Goal: Find contact information: Obtain details needed to contact an individual or organization

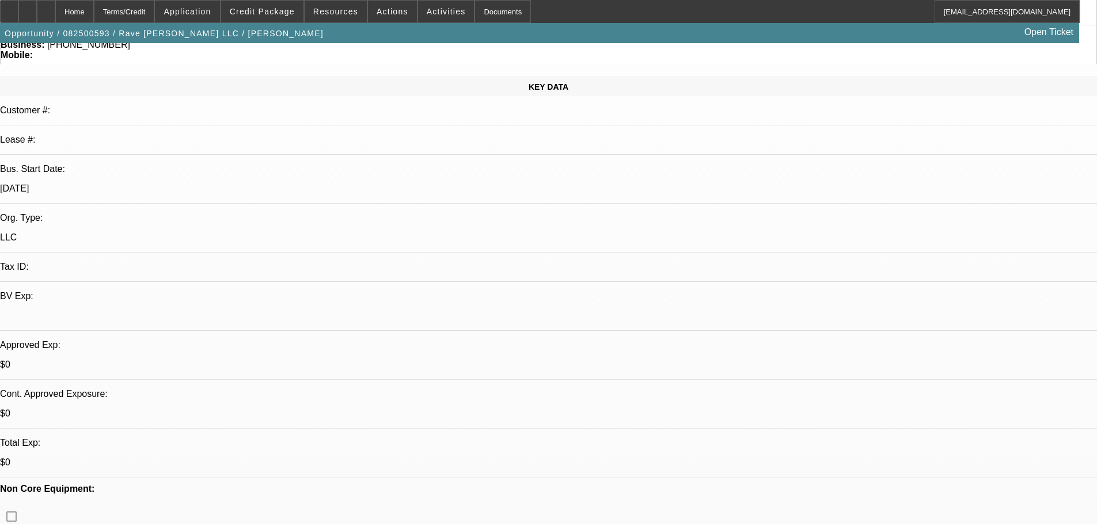
select select "0"
select select "2"
select select "0.1"
select select "4"
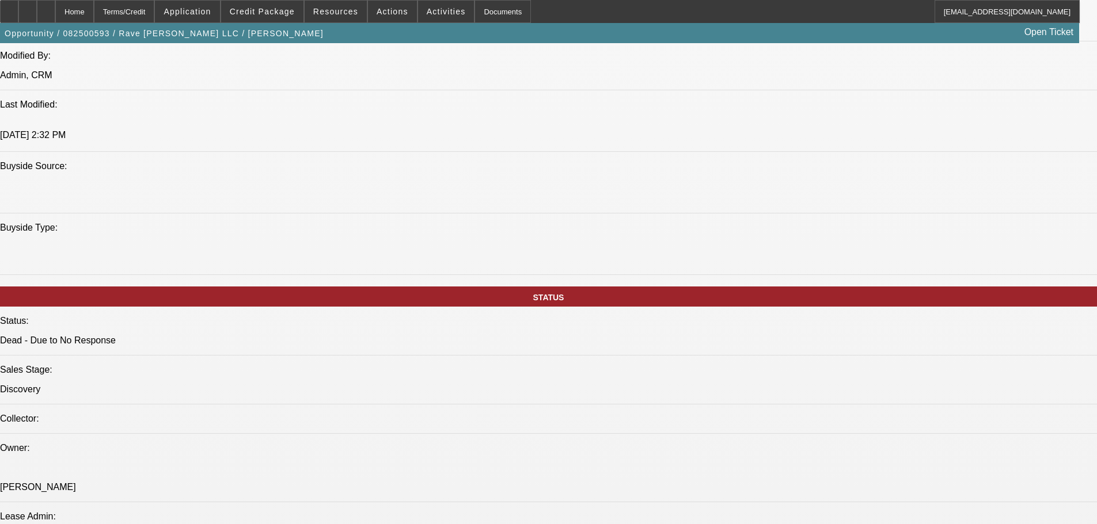
scroll to position [1151, 0]
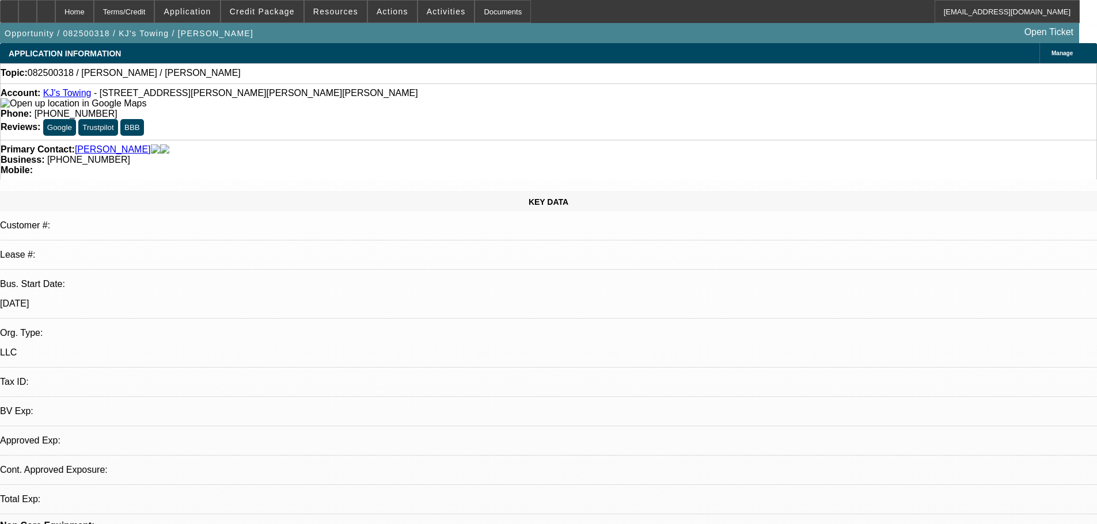
select select "0"
select select "2"
select select "0.1"
select select "4"
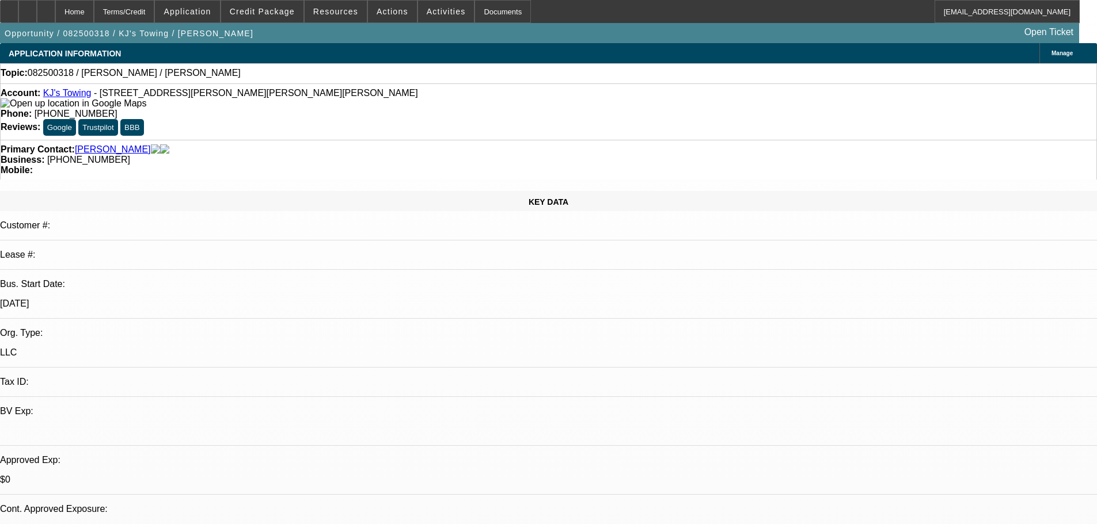
scroll to position [115, 0]
click at [286, 7] on button "Credit Package" at bounding box center [262, 12] width 82 height 22
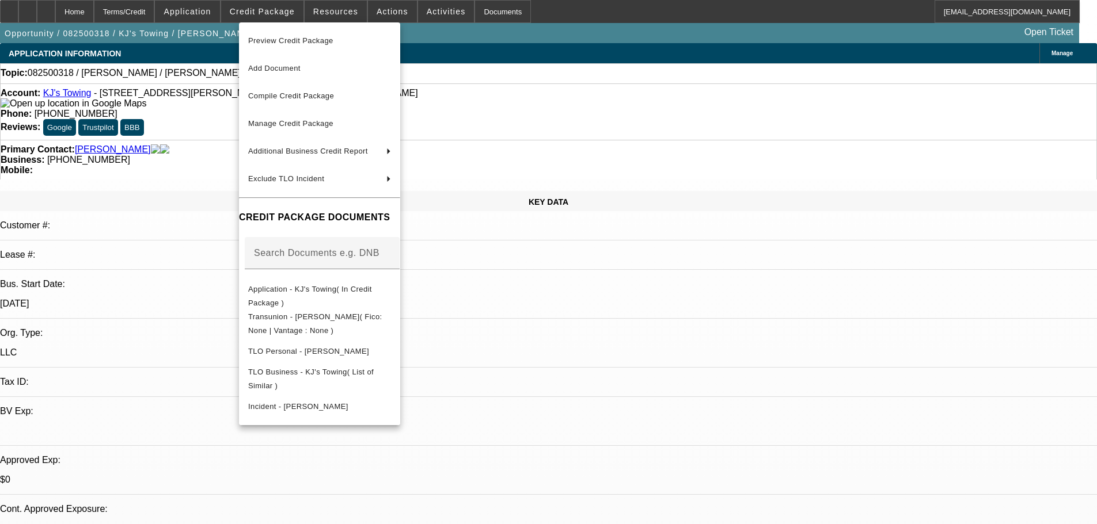
click at [823, 352] on div at bounding box center [548, 262] width 1097 height 524
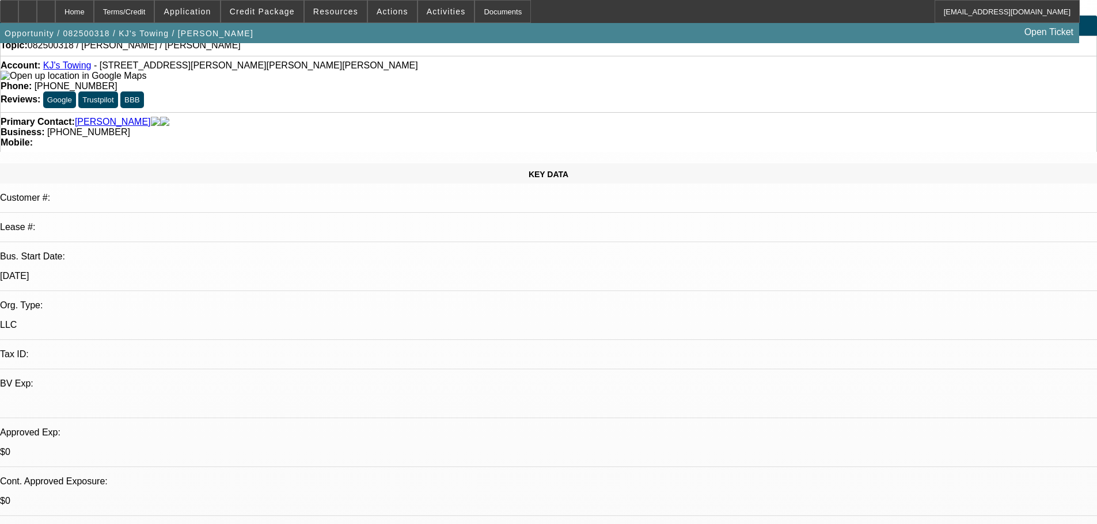
scroll to position [0, 0]
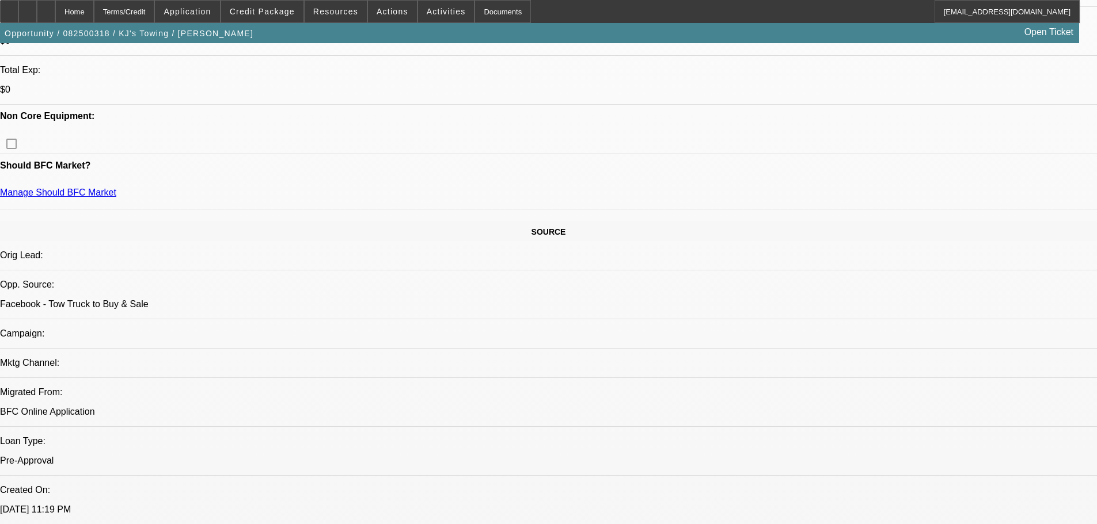
scroll to position [461, 0]
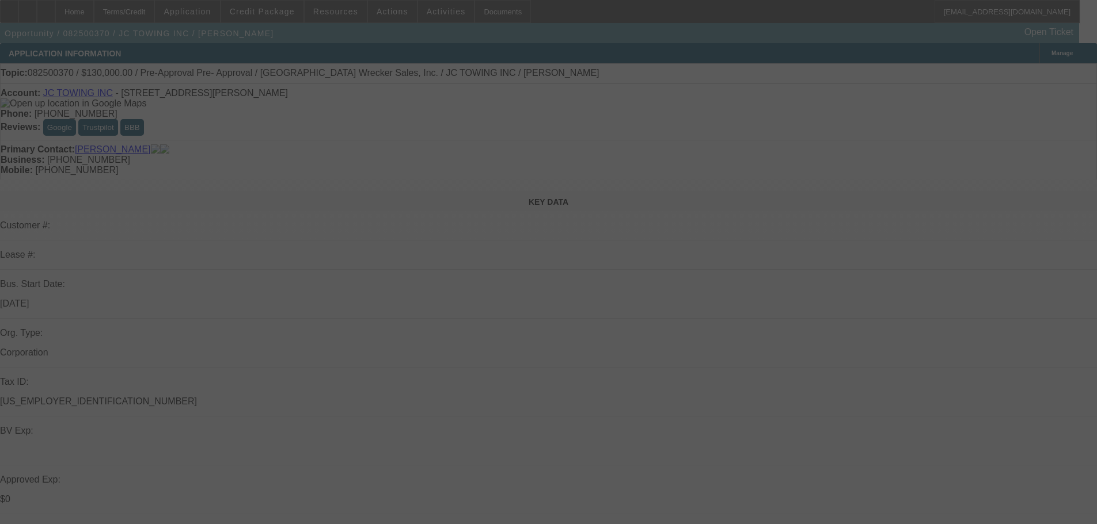
select select "0"
select select "2"
select select "0.1"
select select "4"
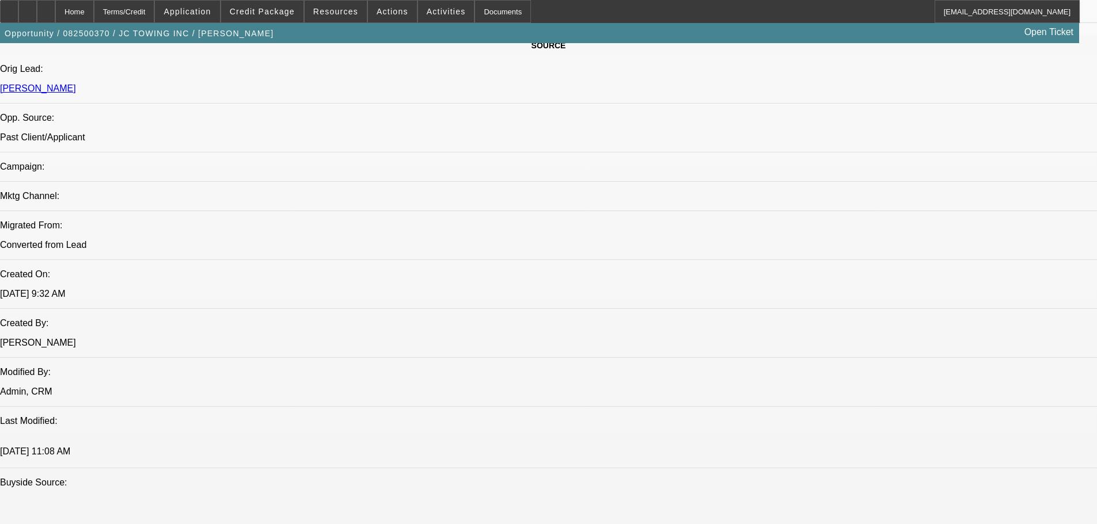
scroll to position [691, 0]
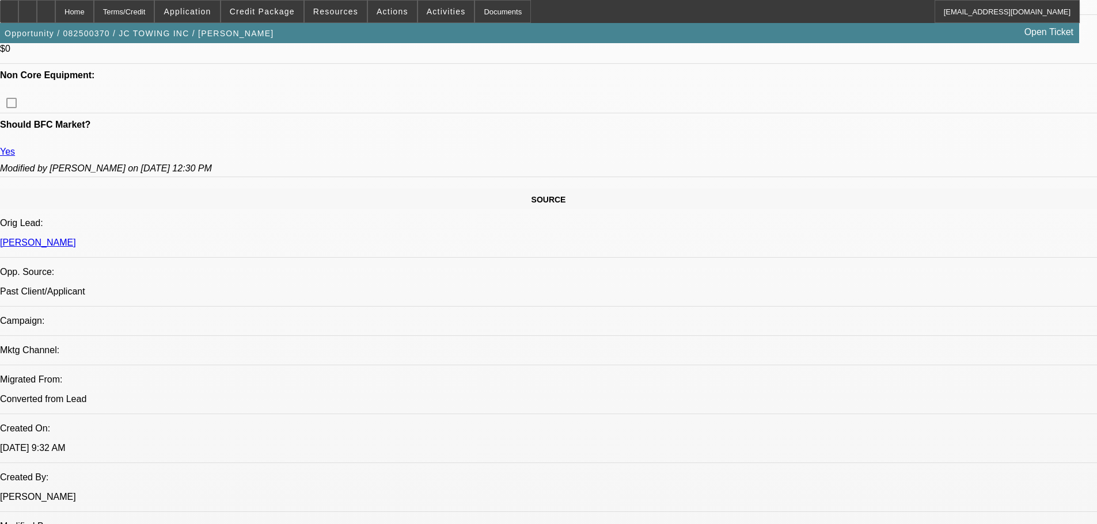
scroll to position [0, 0]
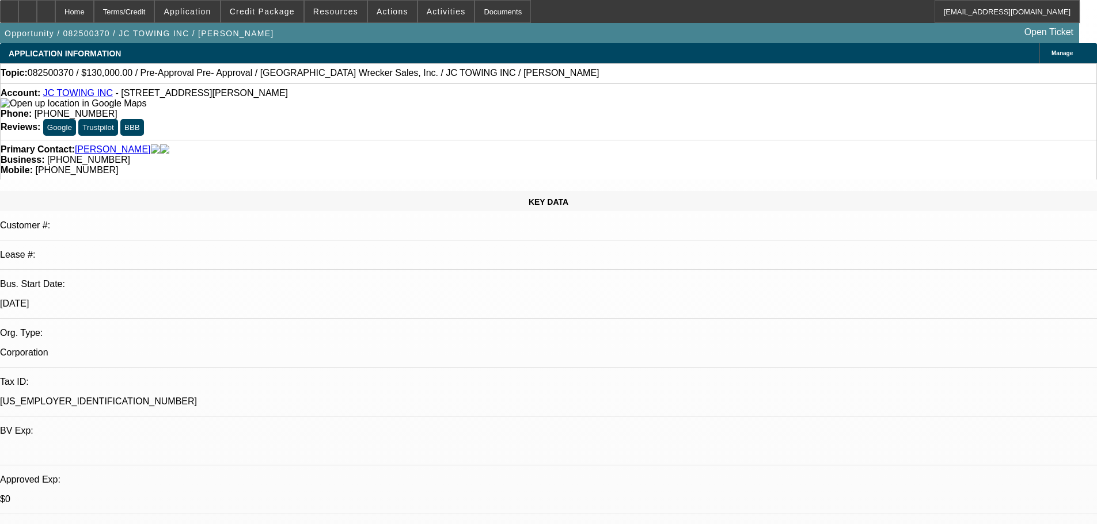
drag, startPoint x: 976, startPoint y: 165, endPoint x: 919, endPoint y: 168, distance: 57.1
copy b "[PHONE_NUMBER]"
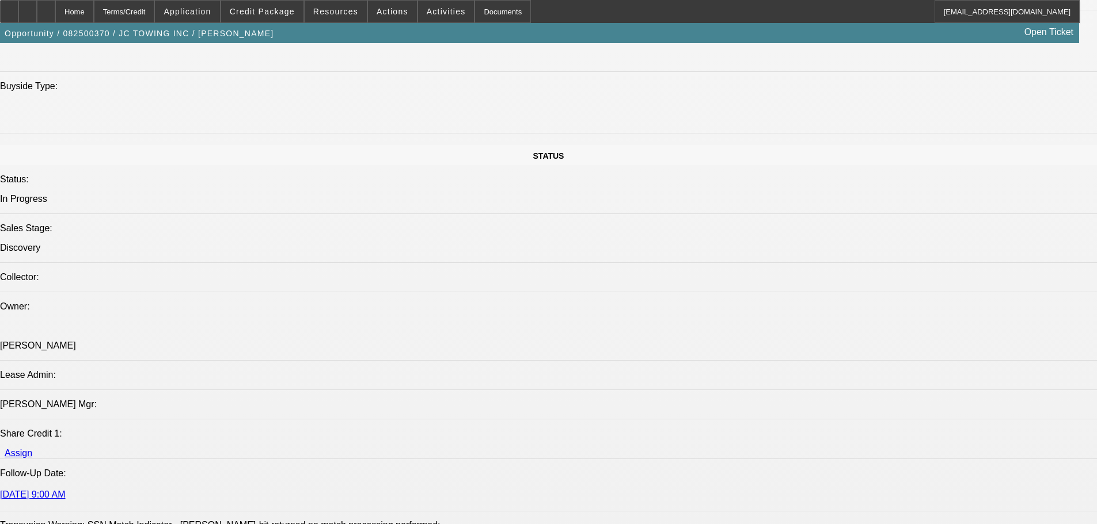
scroll to position [1151, 0]
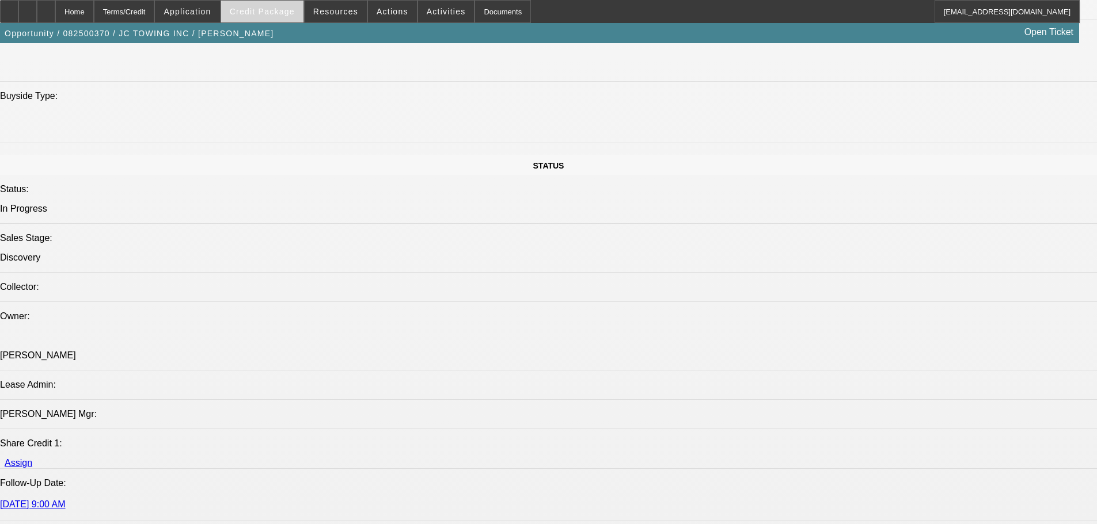
click at [284, 5] on span at bounding box center [262, 12] width 82 height 28
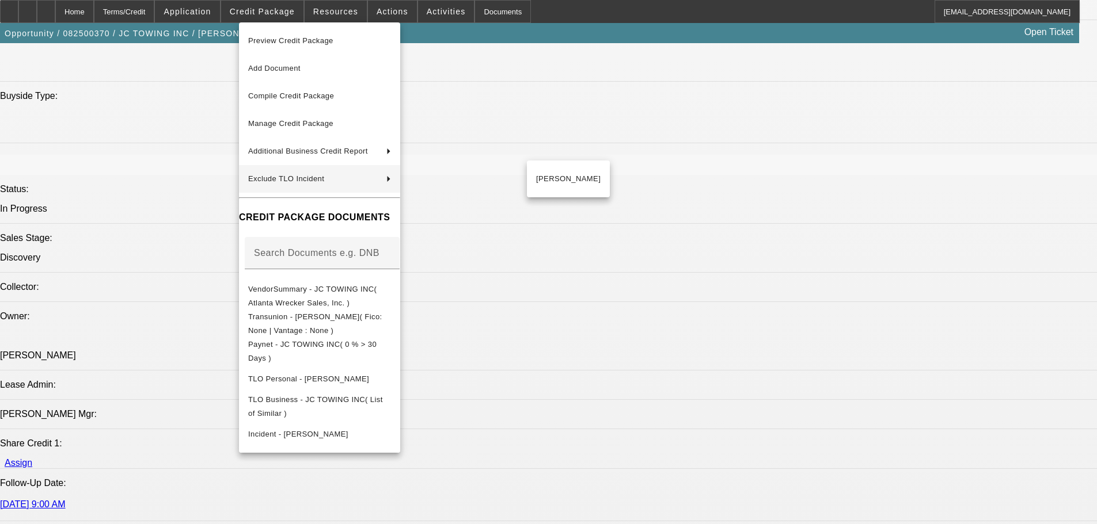
click at [595, 263] on div at bounding box center [548, 262] width 1097 height 524
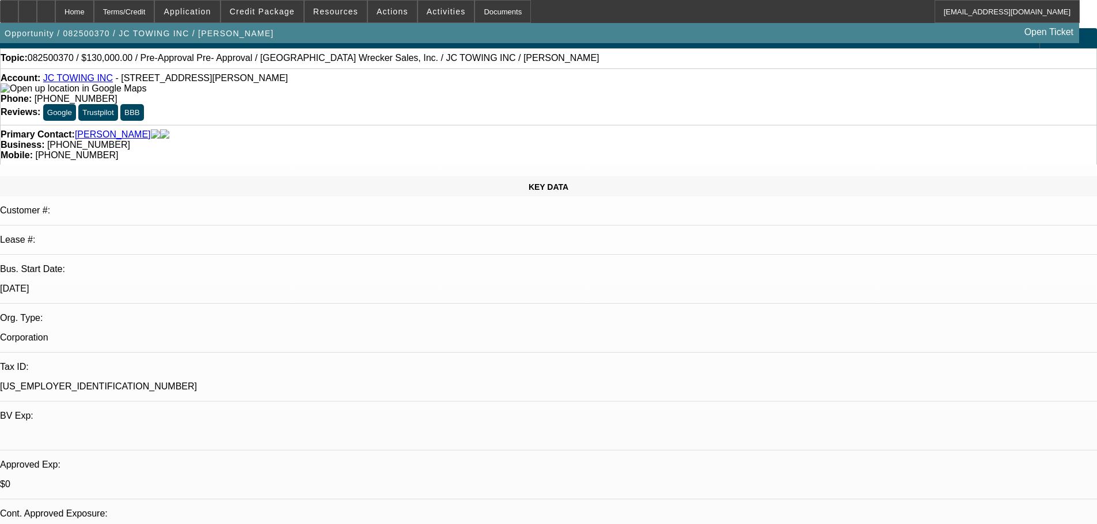
scroll to position [0, 0]
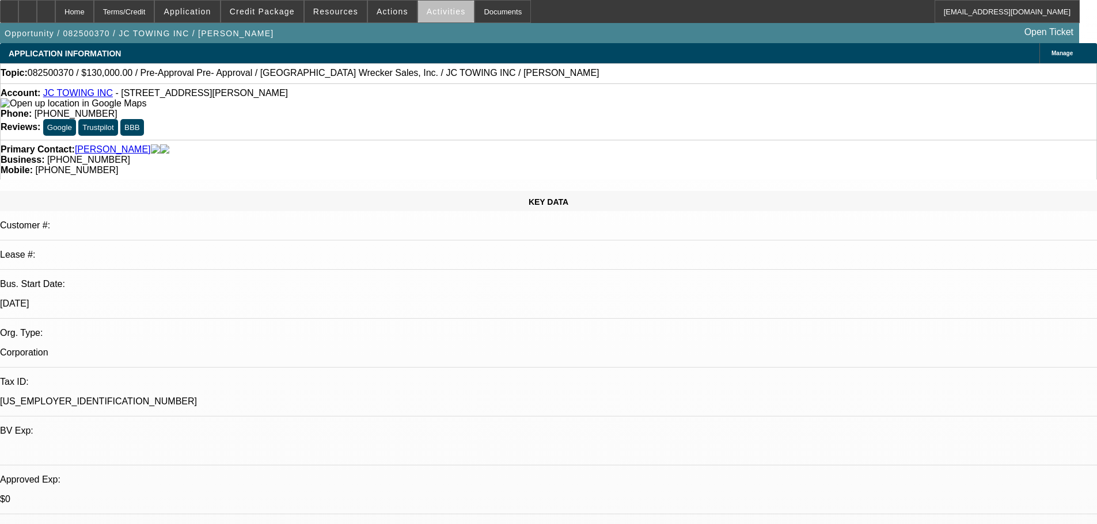
click at [435, 18] on span at bounding box center [446, 12] width 56 height 28
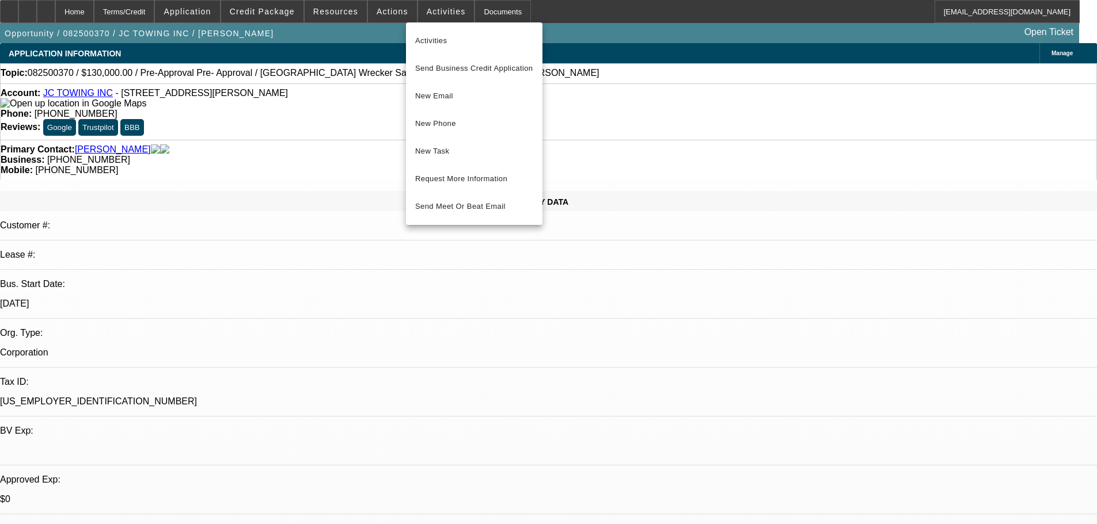
click at [1000, 102] on div at bounding box center [548, 262] width 1097 height 524
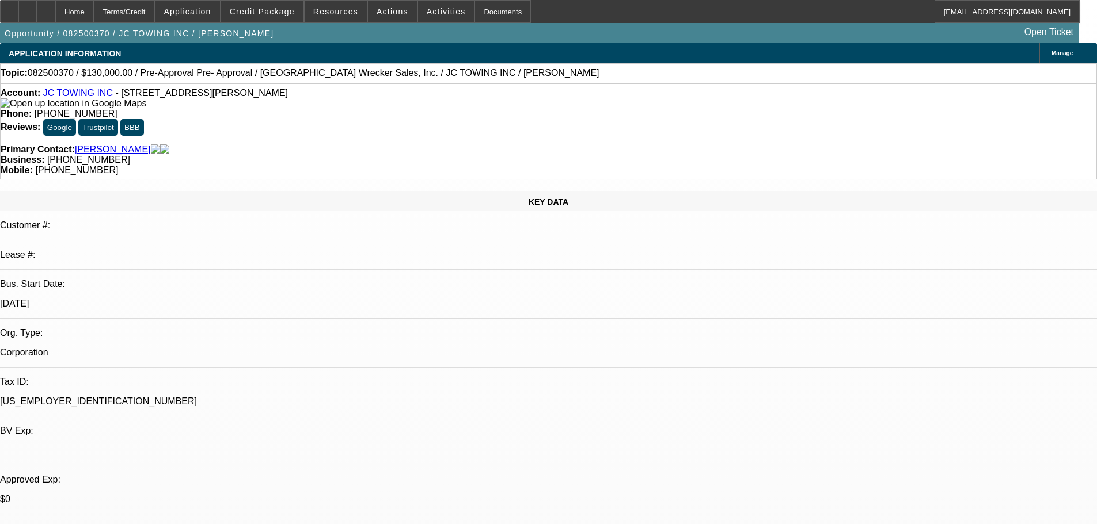
click at [427, 16] on span "Activities" at bounding box center [446, 11] width 39 height 9
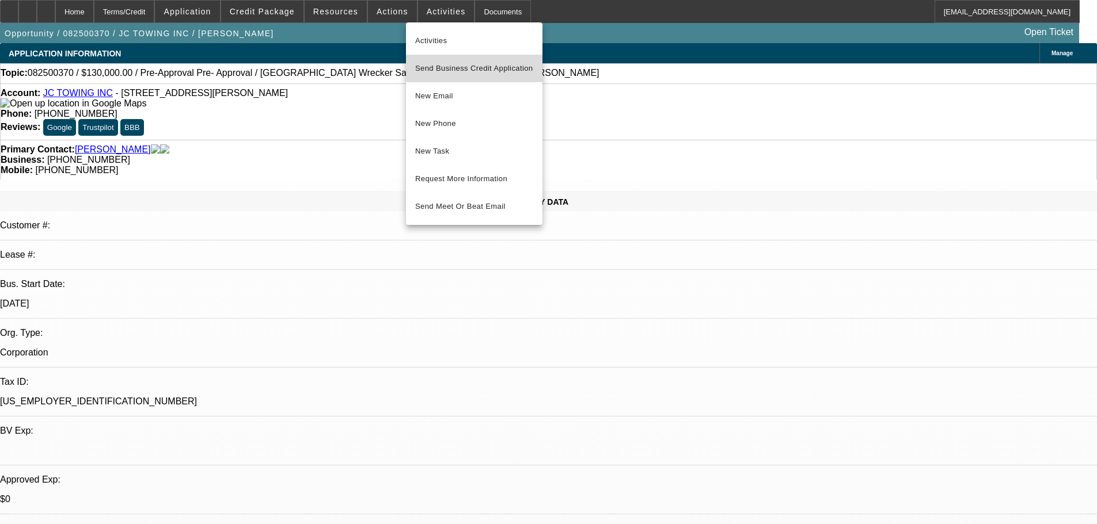
click at [478, 77] on button "Send Business Credit Application" at bounding box center [474, 69] width 136 height 28
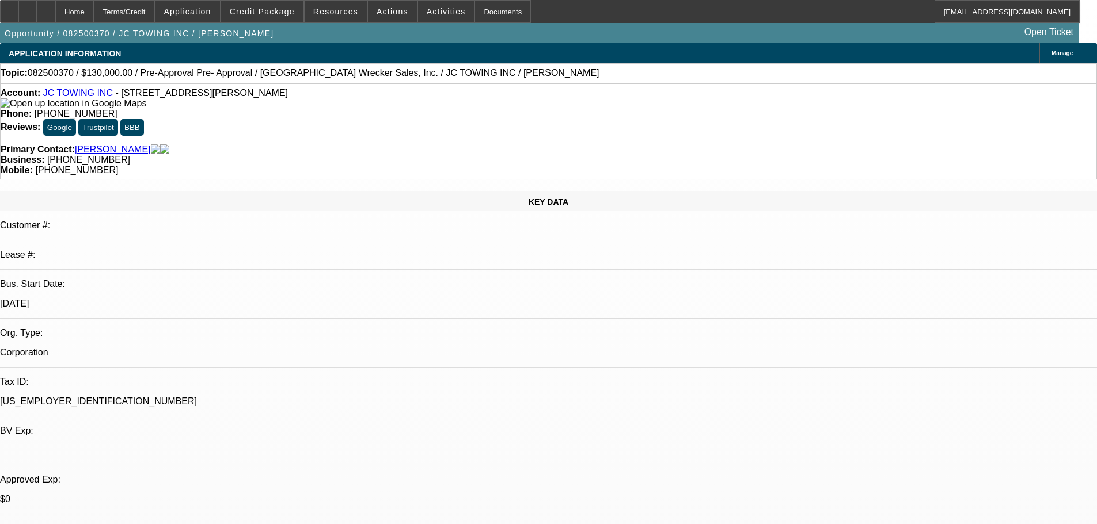
click at [1051, 52] on span "Manage" at bounding box center [1061, 53] width 21 height 6
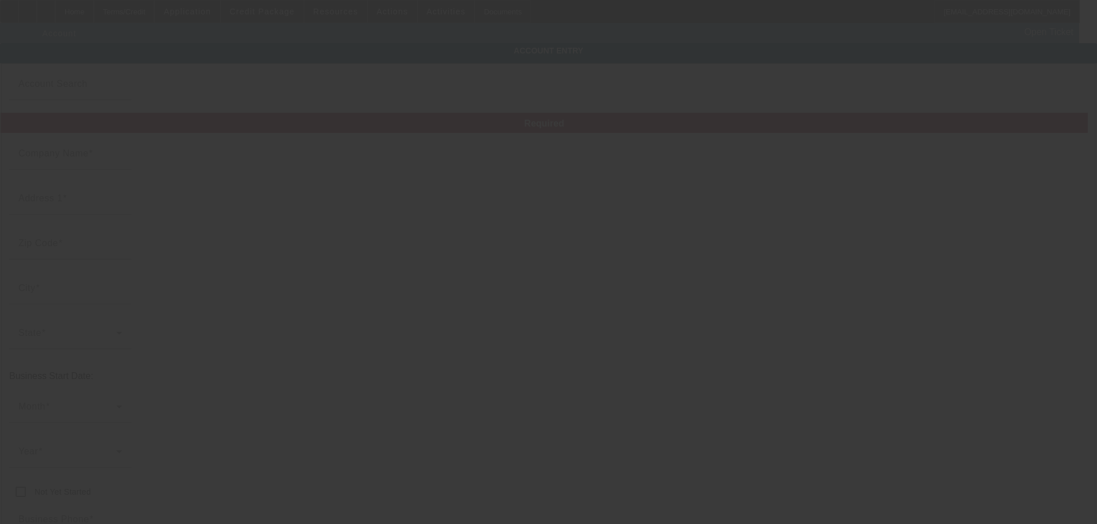
type input "JC TOWING INC"
type input "2470 Windy Hill Rd SE"
type input "30067"
type input "Marietta"
type input "(888) 670-6514"
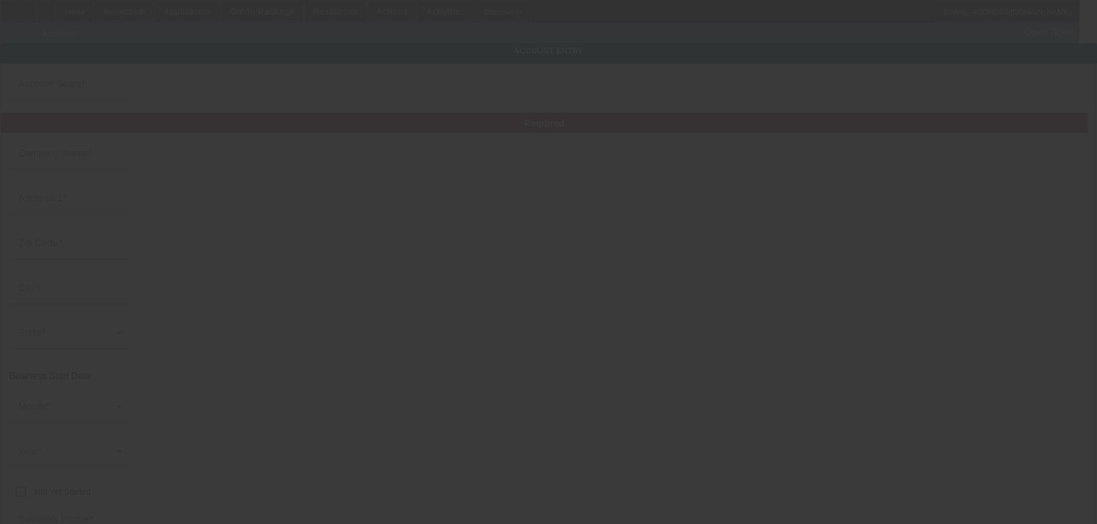
type input "jctowingsc@gmail.com"
type input "82-2820306"
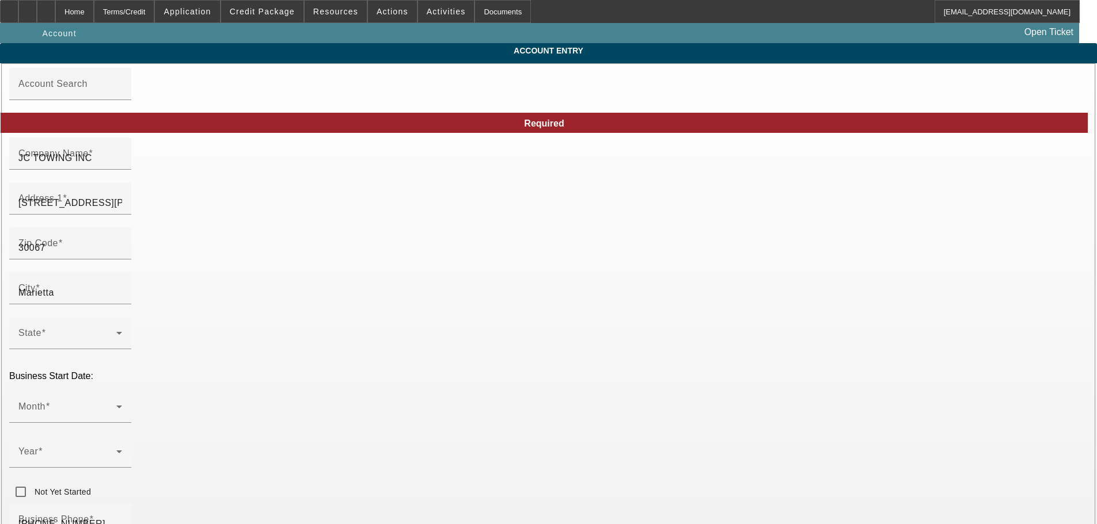
type input "8/14/2025"
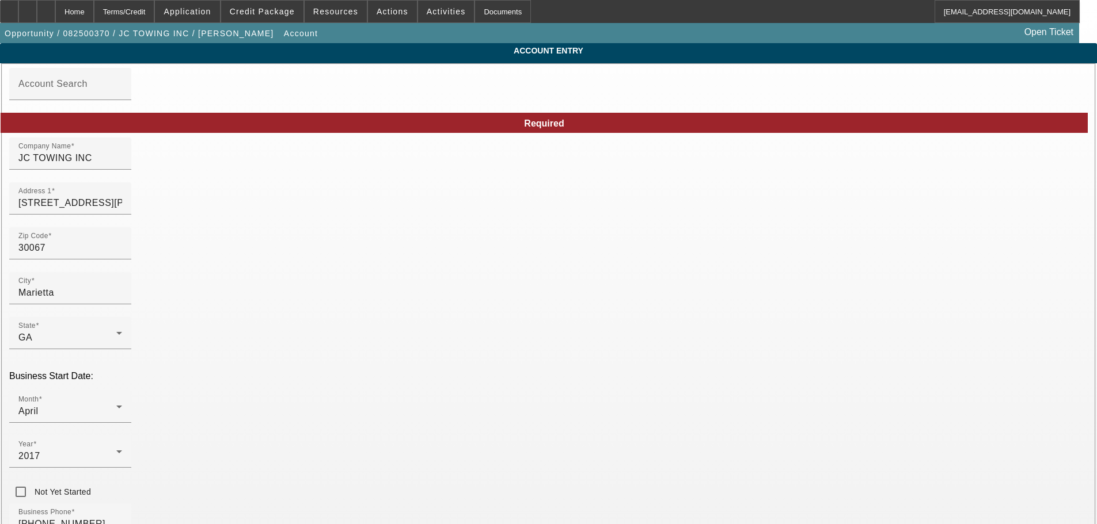
drag, startPoint x: 778, startPoint y: 450, endPoint x: 668, endPoint y: 457, distance: 109.6
click at [94, 11] on div "Home" at bounding box center [74, 11] width 39 height 23
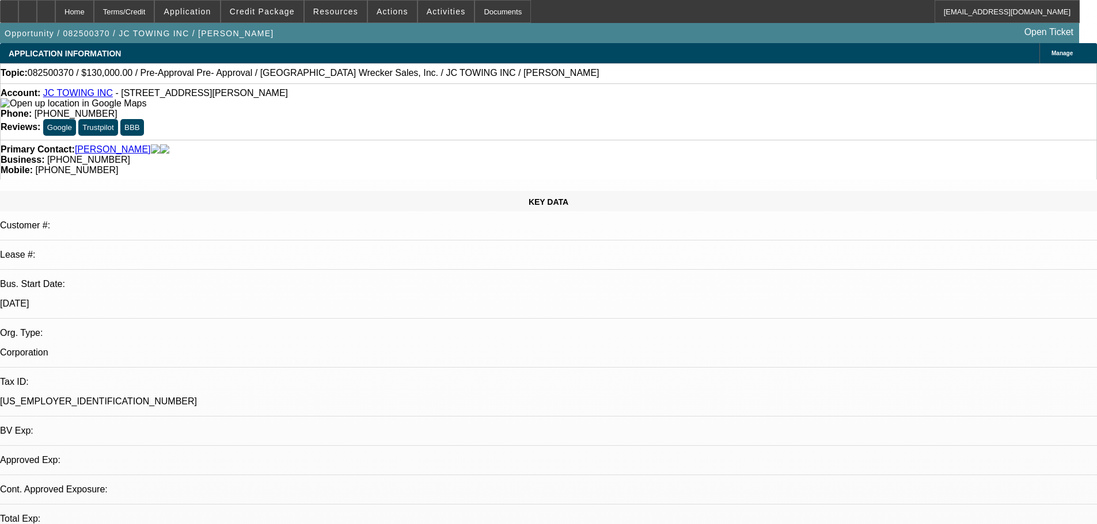
select select "0"
select select "2"
select select "0.1"
select select "4"
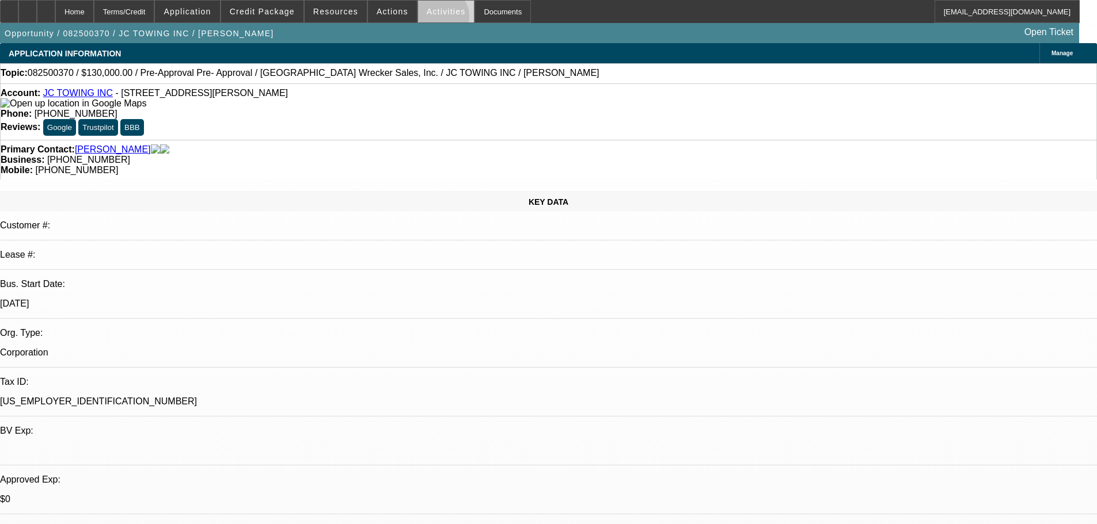
click at [428, 19] on span at bounding box center [446, 12] width 56 height 28
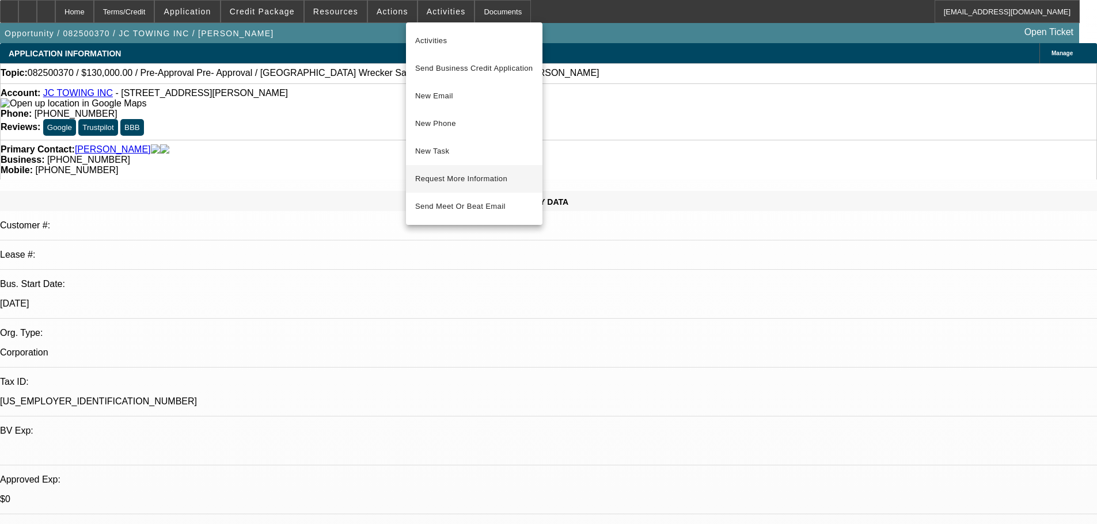
click at [480, 185] on span "Request More Information" at bounding box center [474, 179] width 118 height 14
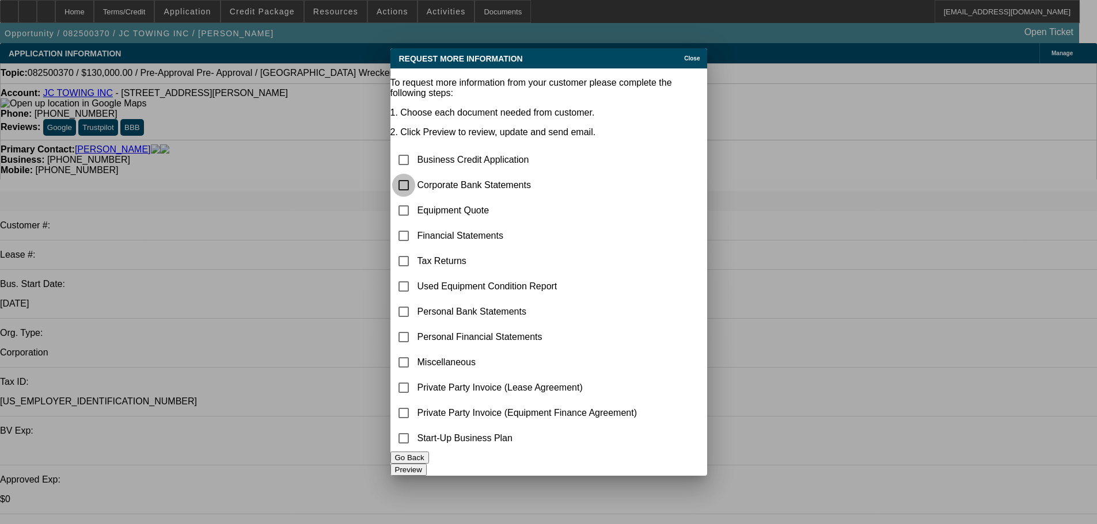
click at [415, 174] on input "checkbox" at bounding box center [403, 185] width 23 height 23
checkbox input "true"
click at [427, 464] on button "Preview" at bounding box center [408, 470] width 36 height 12
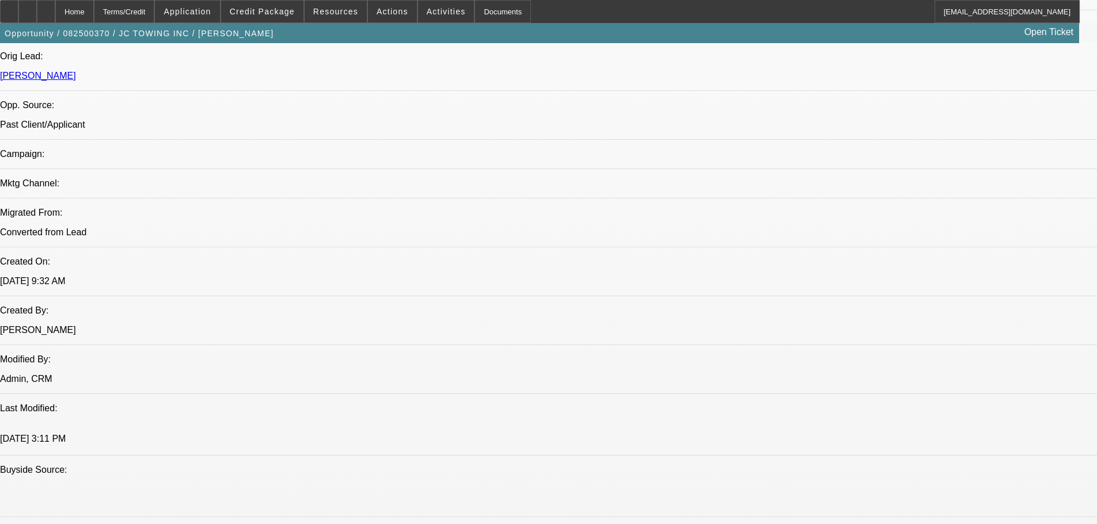
scroll to position [691, 0]
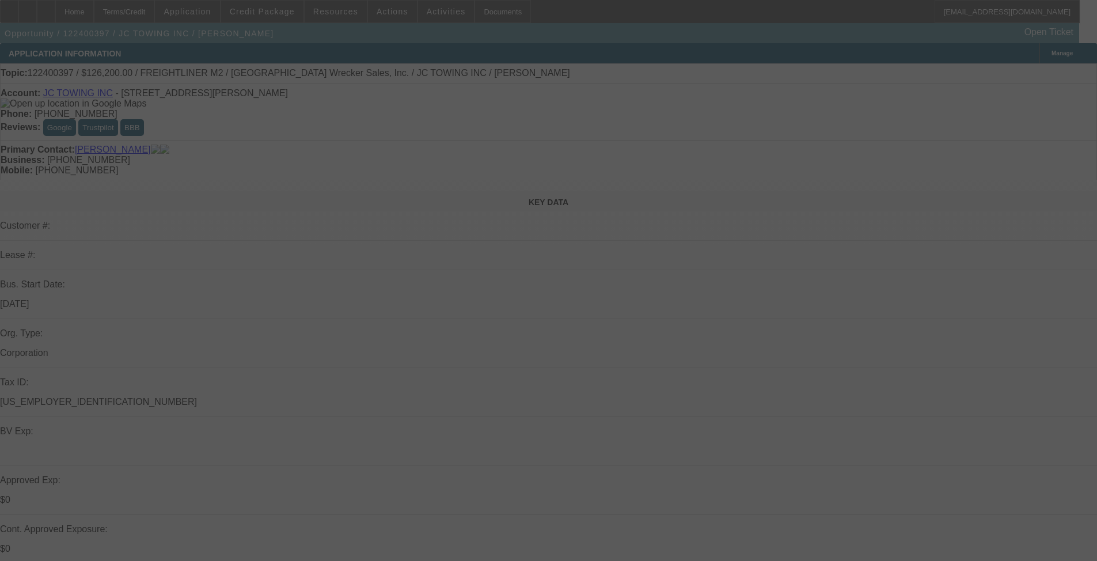
select select "0"
select select "2"
select select "0"
select select "6"
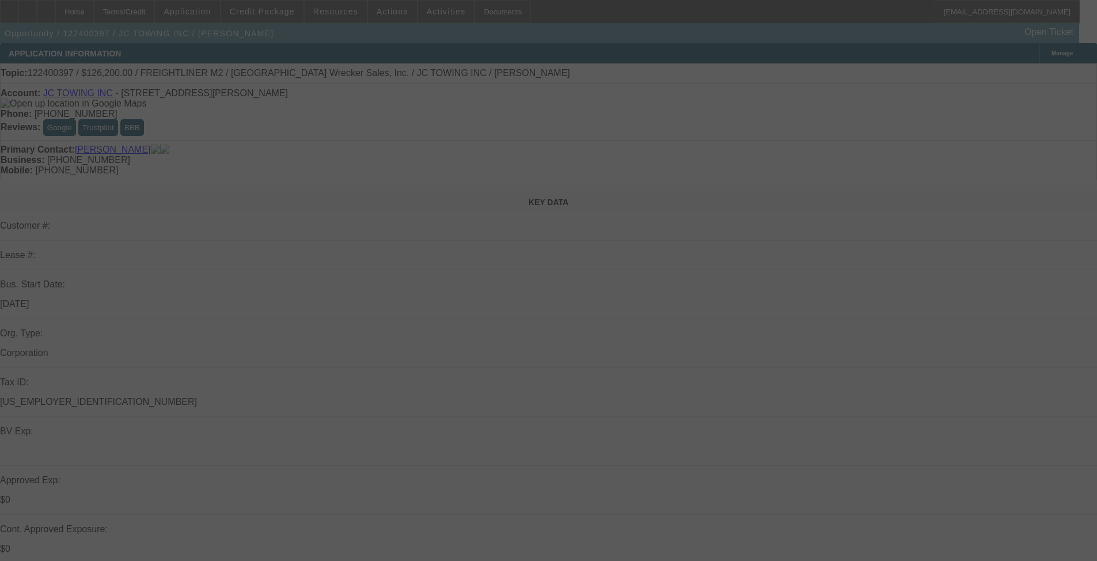
select select "0"
select select "2"
select select "0"
select select "6"
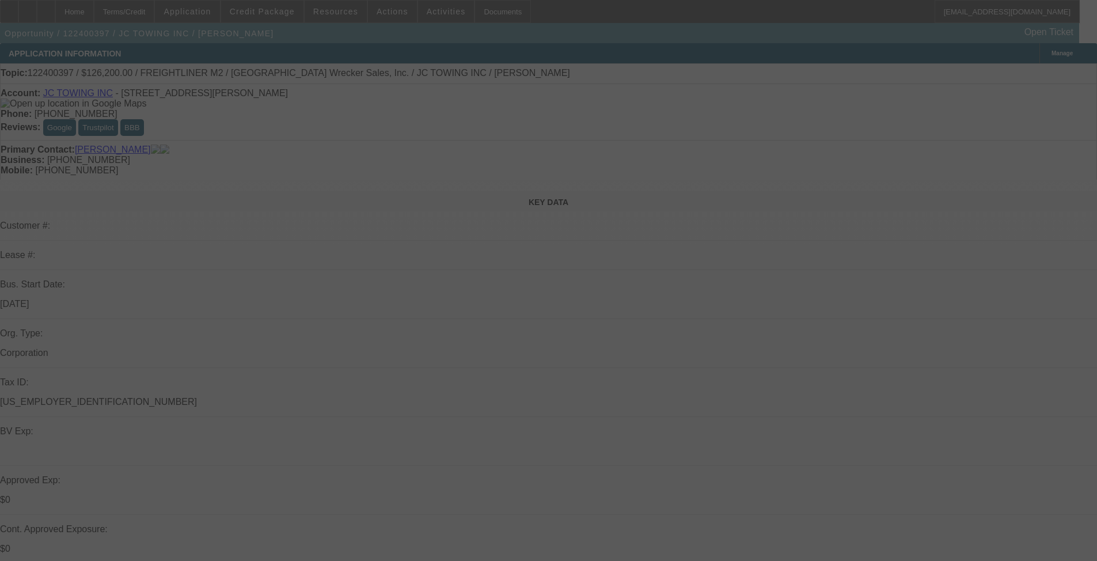
select select "0"
select select "3"
select select "0"
select select "6"
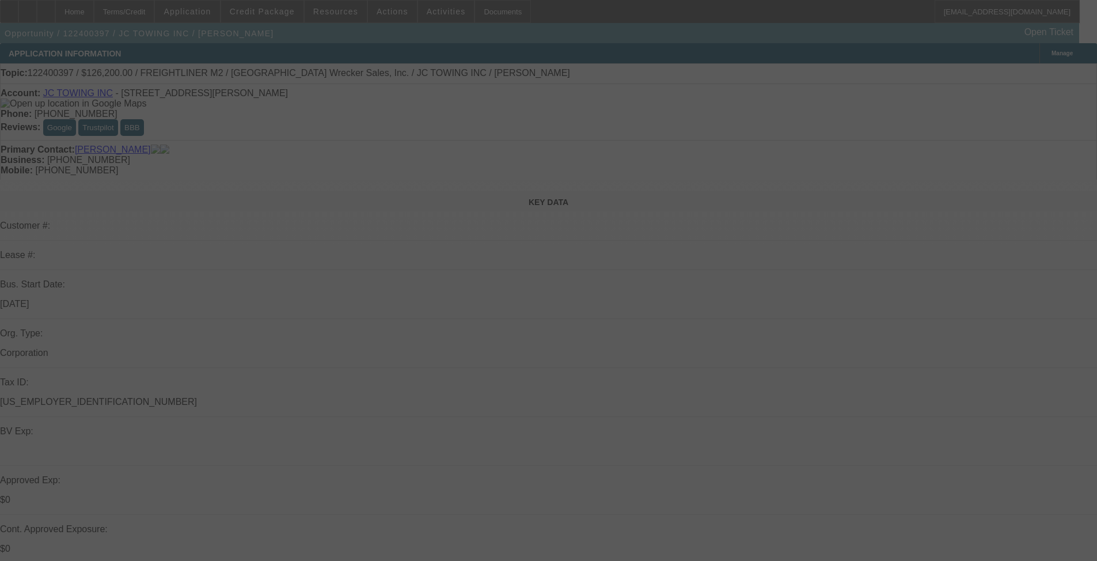
select select "0"
select select "3"
select select "0"
select select "6"
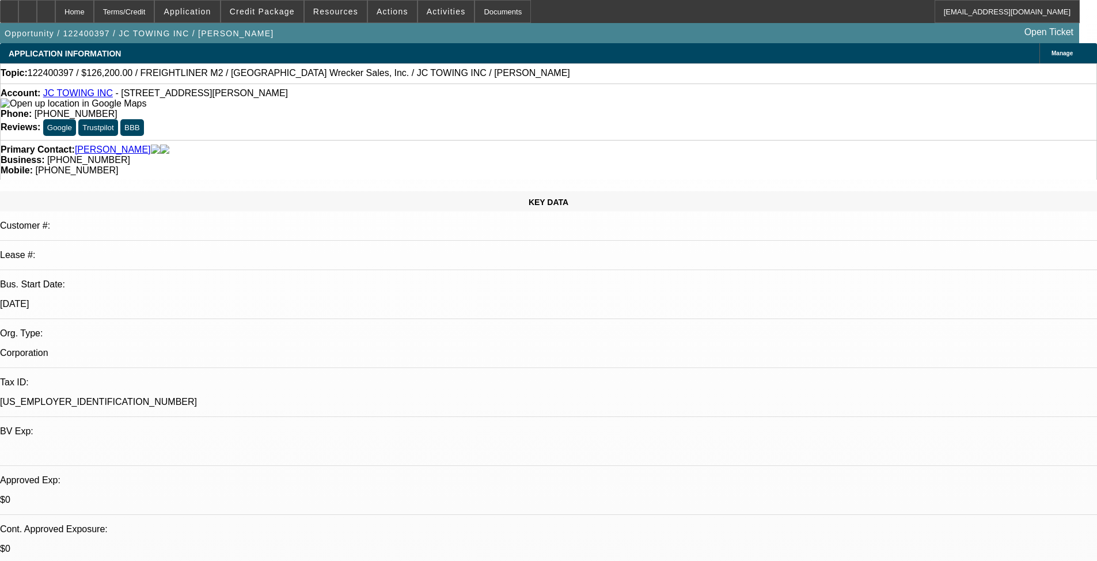
select select "0"
select select "2"
select select "0"
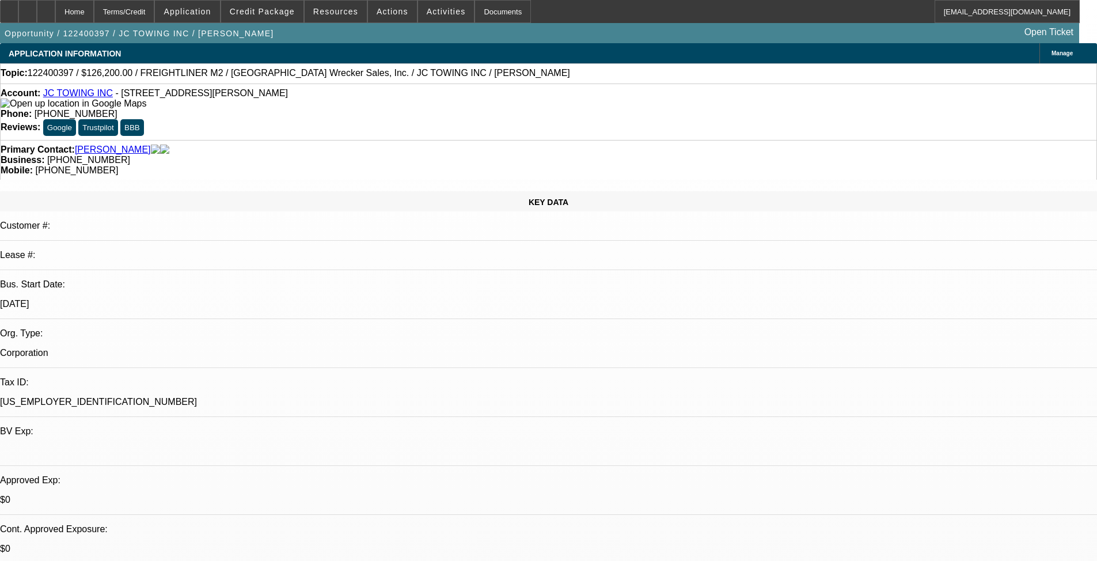
select select "6"
select select "0"
select select "2"
select select "0"
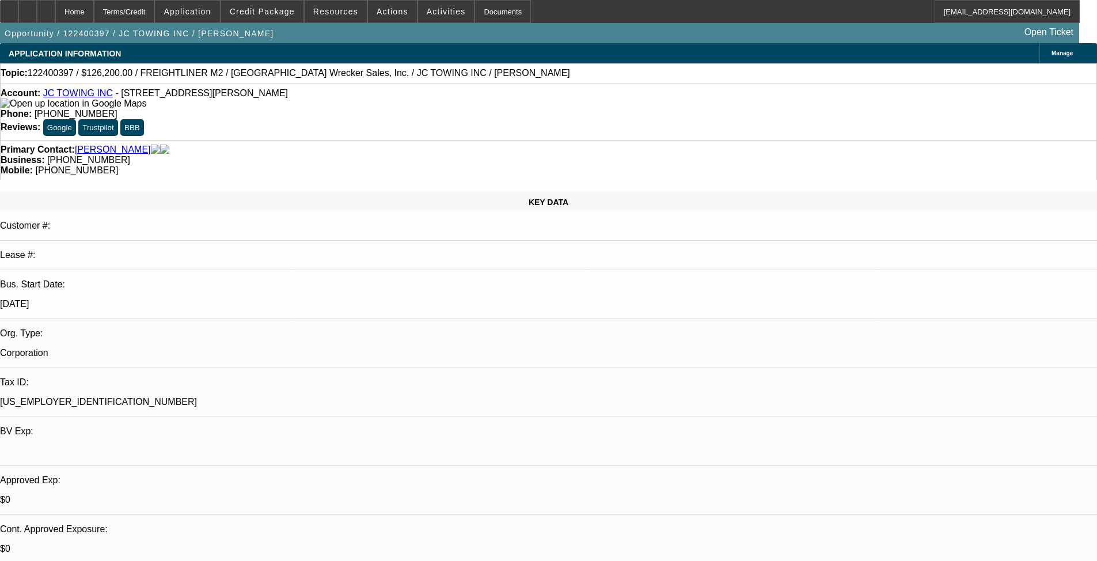
select select "6"
select select "0"
select select "3"
select select "0"
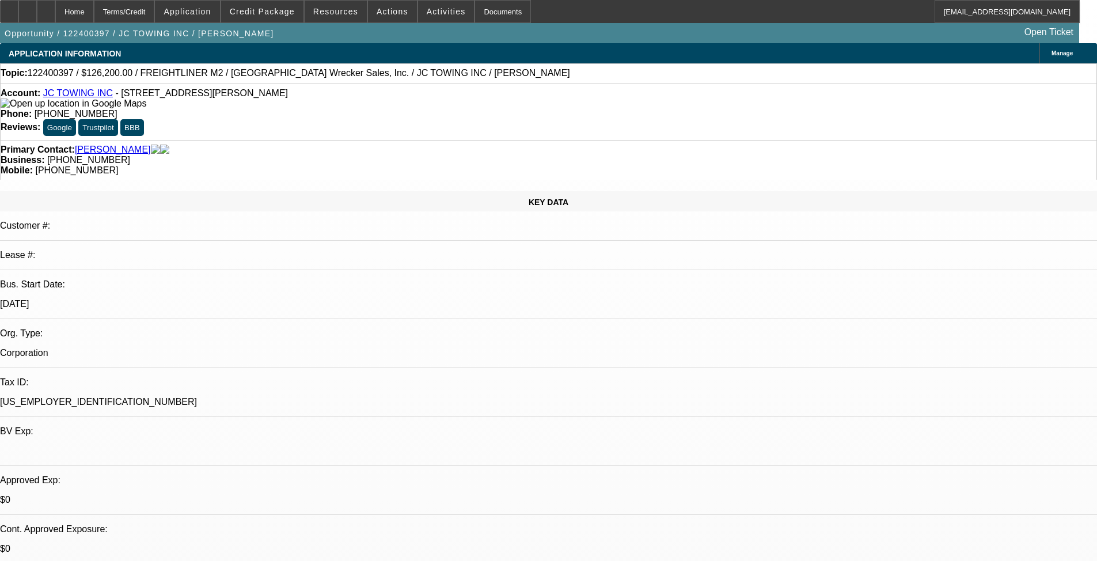
select select "6"
select select "0"
select select "3"
select select "0"
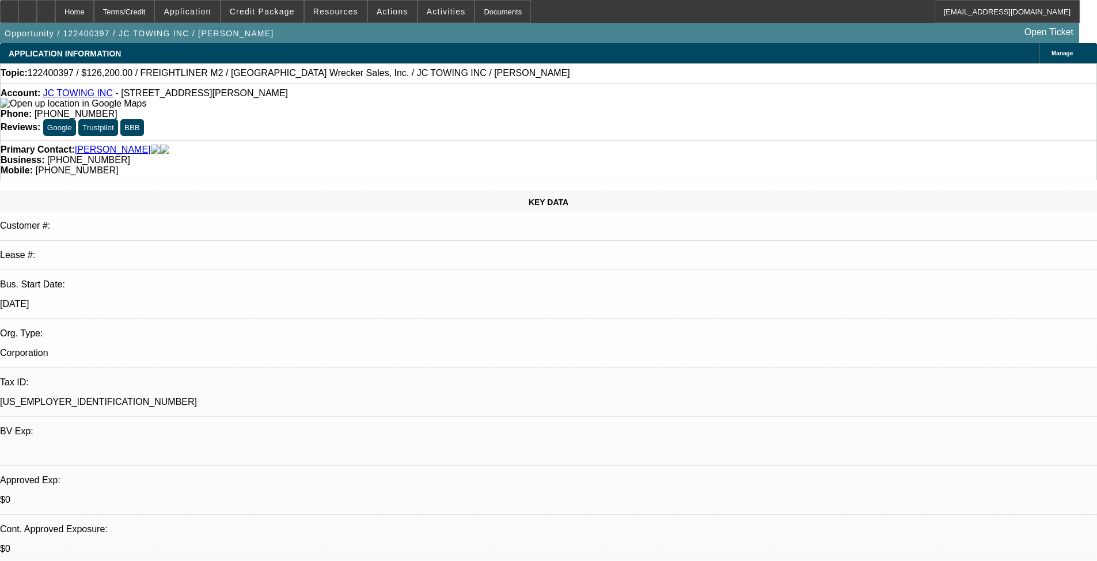
select select "6"
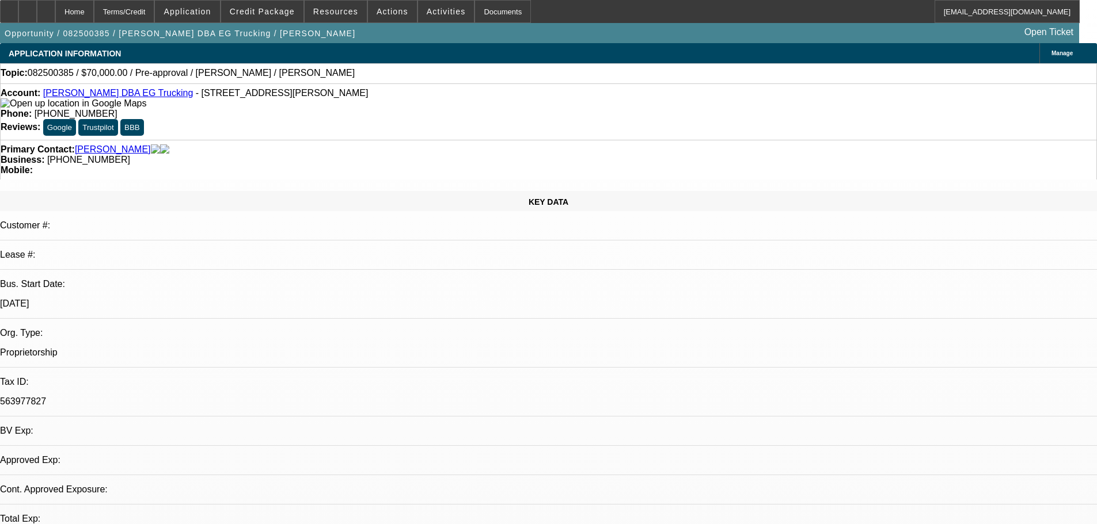
select select "0"
select select "2"
select select "0.1"
select select "4"
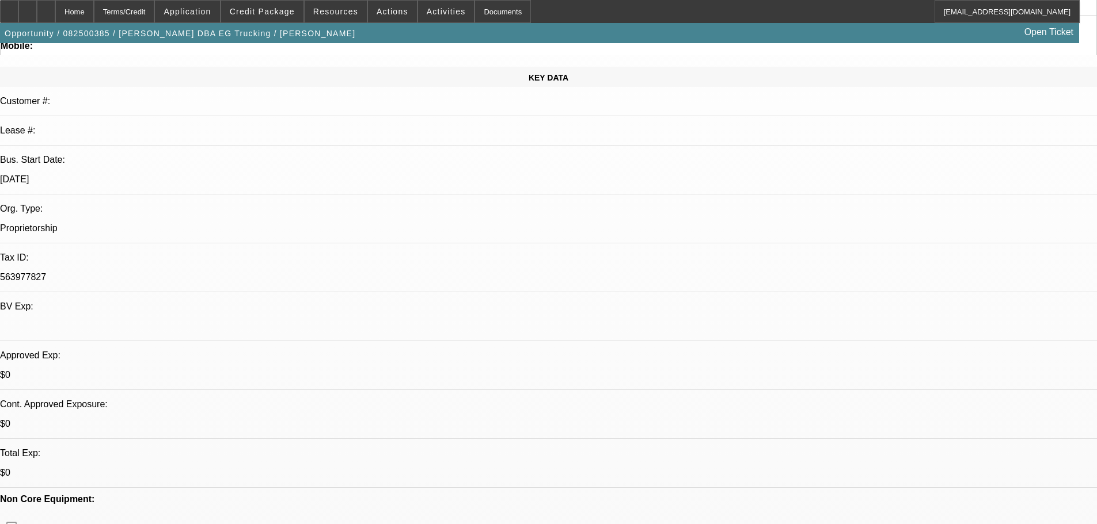
scroll to position [230, 0]
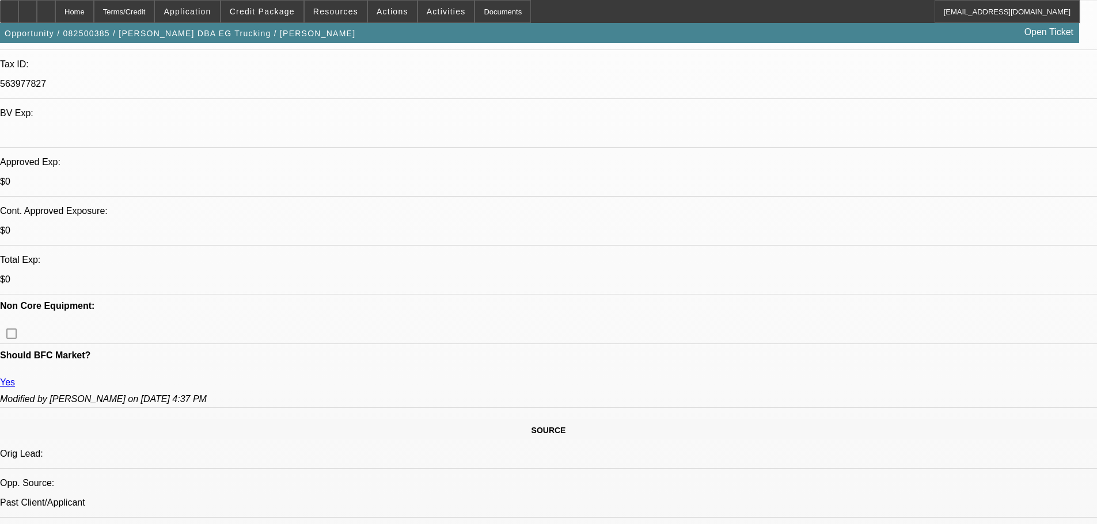
scroll to position [345, 0]
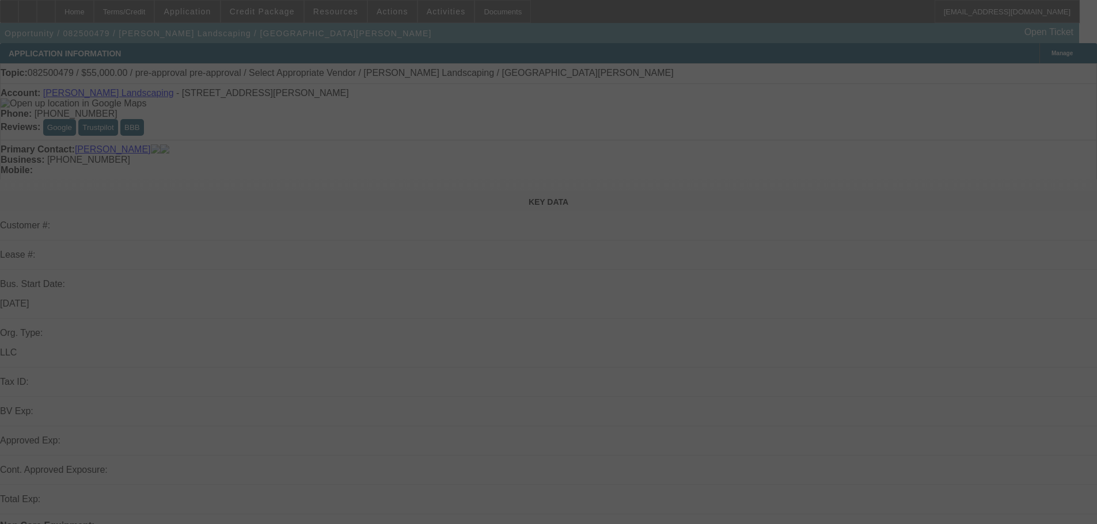
select select "0"
select select "2"
select select "0.1"
select select "4"
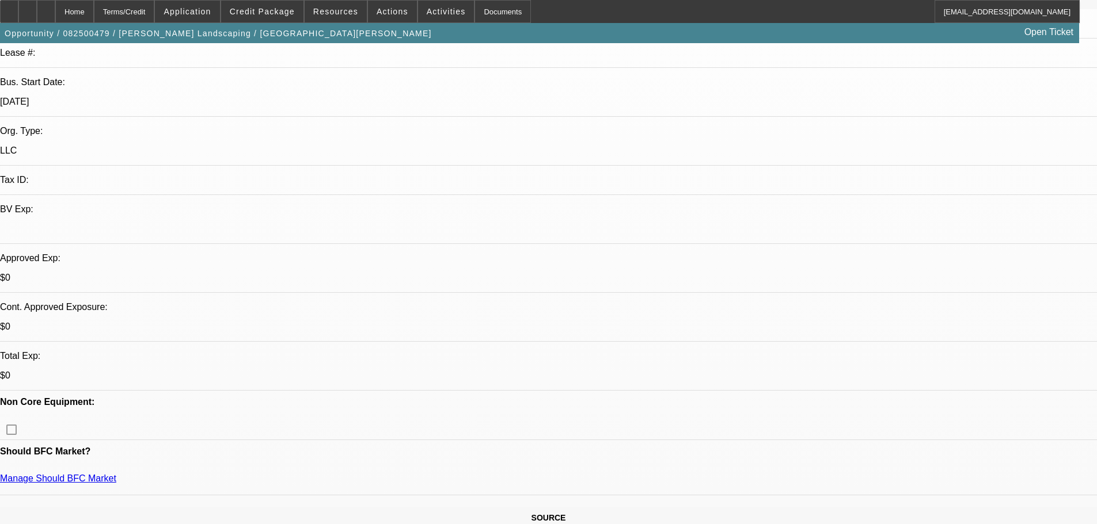
scroll to position [230, 0]
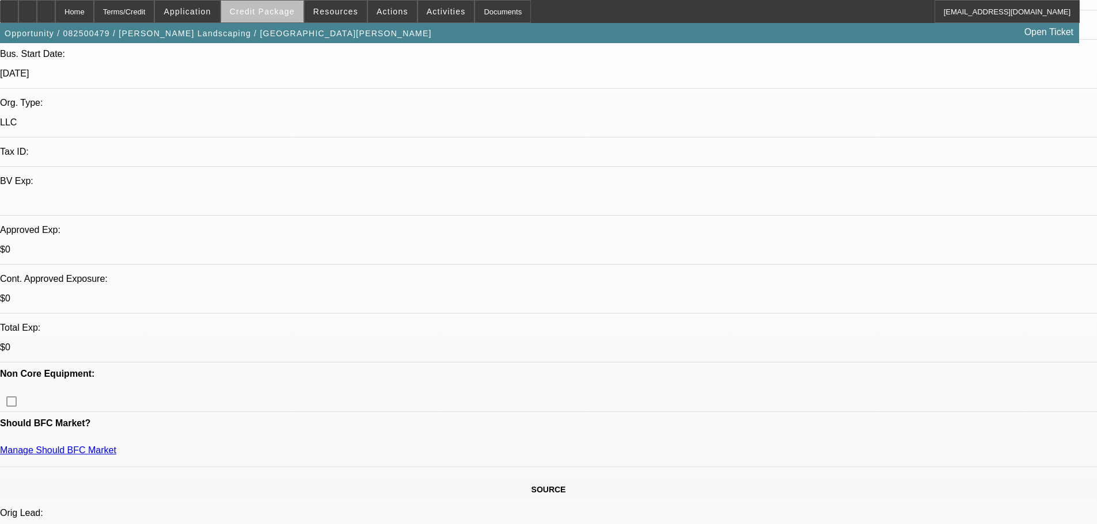
click at [283, 20] on span at bounding box center [262, 12] width 82 height 28
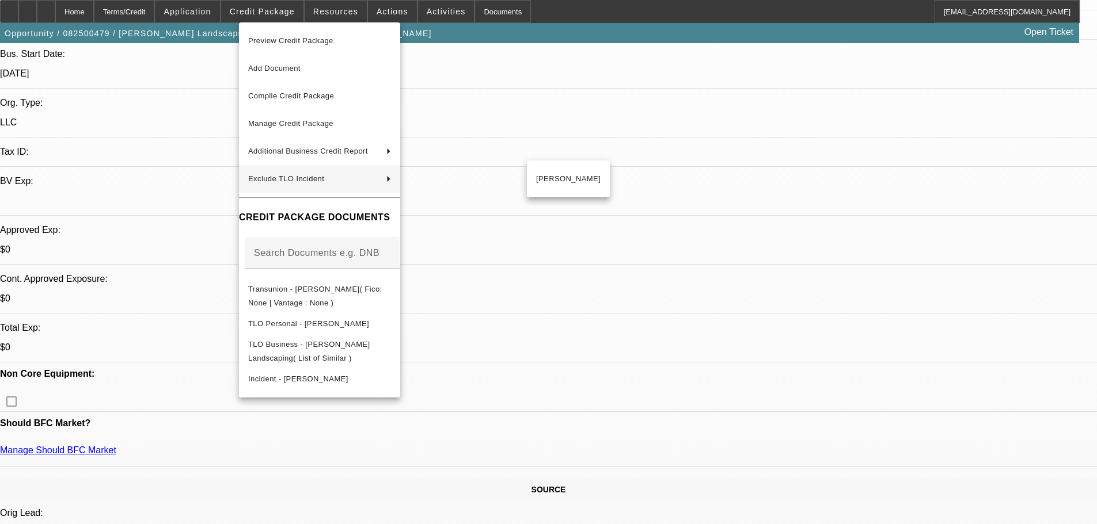
click at [187, 173] on div at bounding box center [548, 262] width 1097 height 524
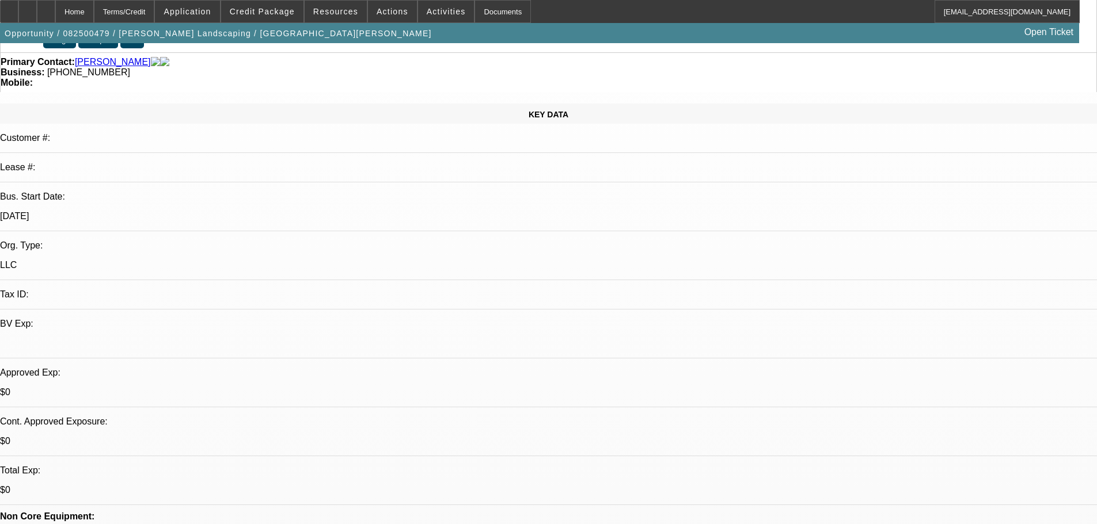
scroll to position [115, 0]
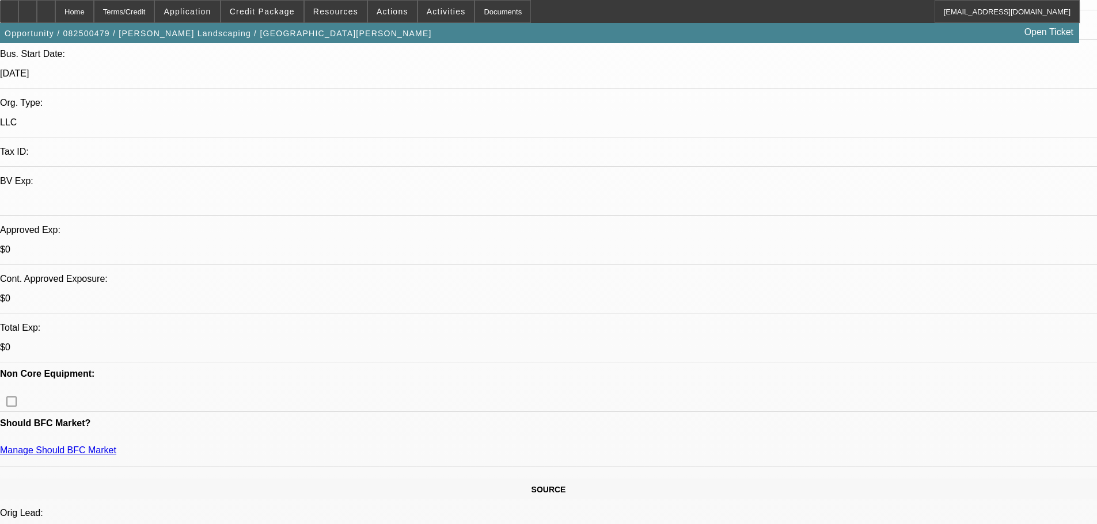
drag, startPoint x: 343, startPoint y: 270, endPoint x: 302, endPoint y: 275, distance: 41.1
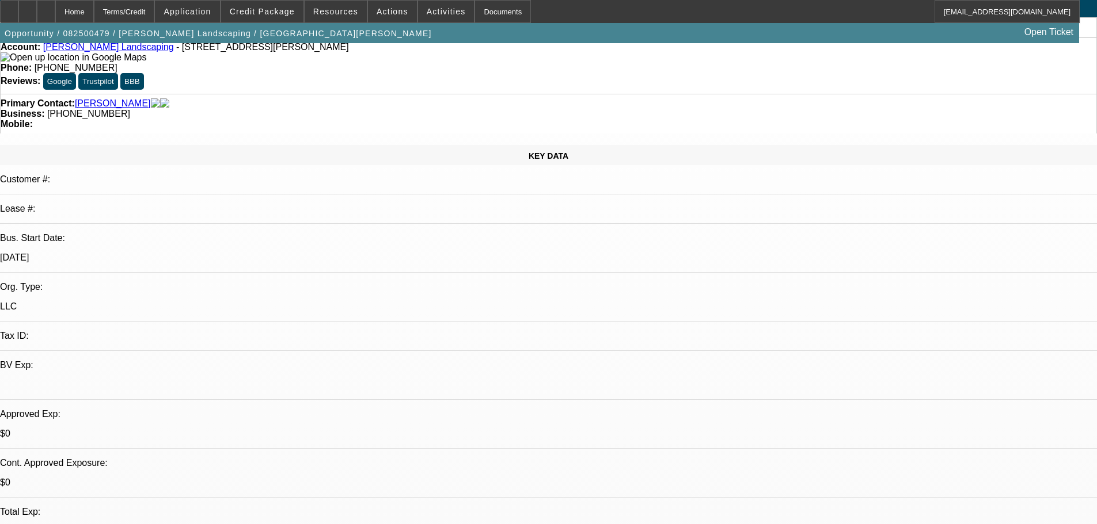
scroll to position [0, 0]
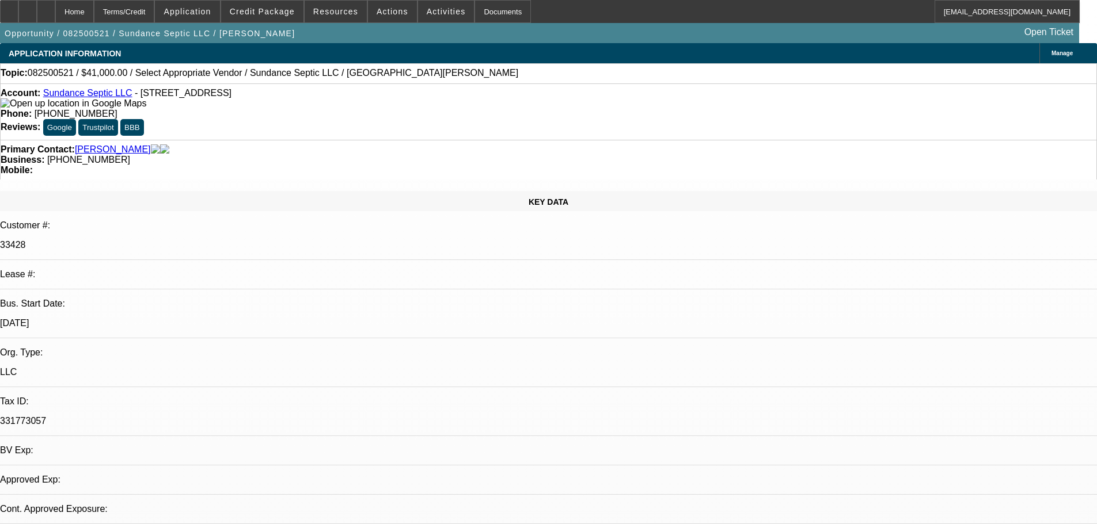
select select "0"
select select "2"
select select "0.1"
select select "4"
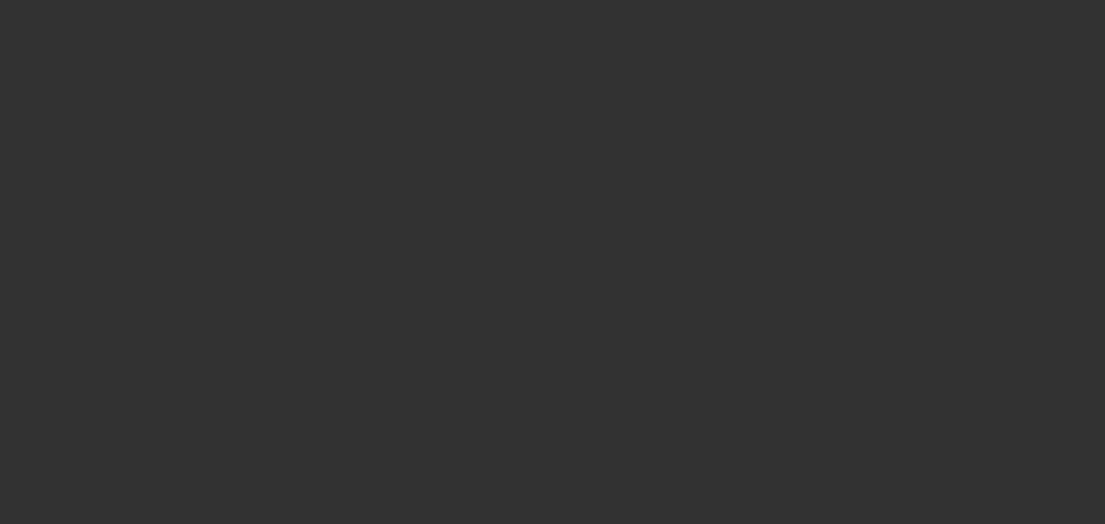
select select "0"
select select "2"
select select "0.1"
select select "4"
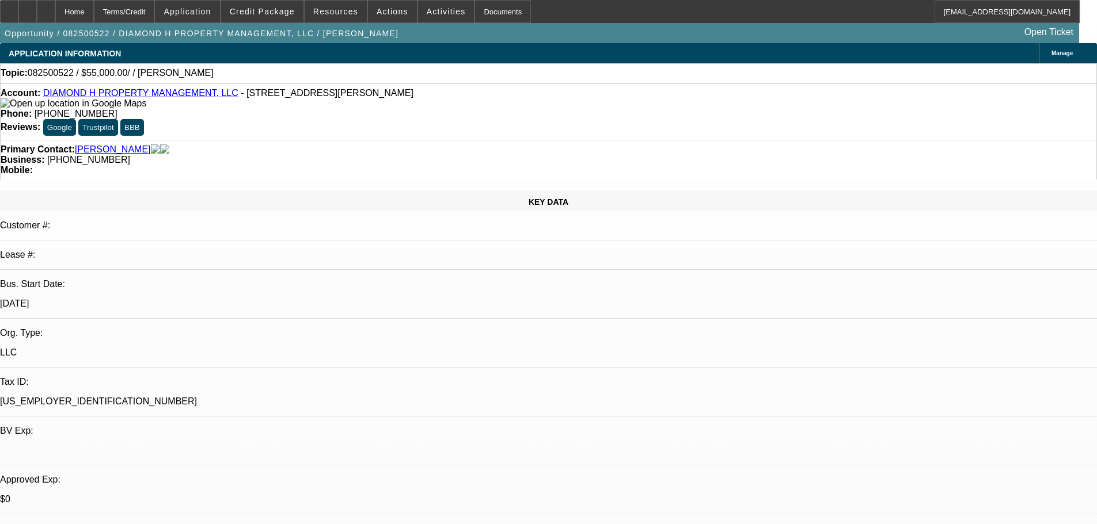
scroll to position [230, 0]
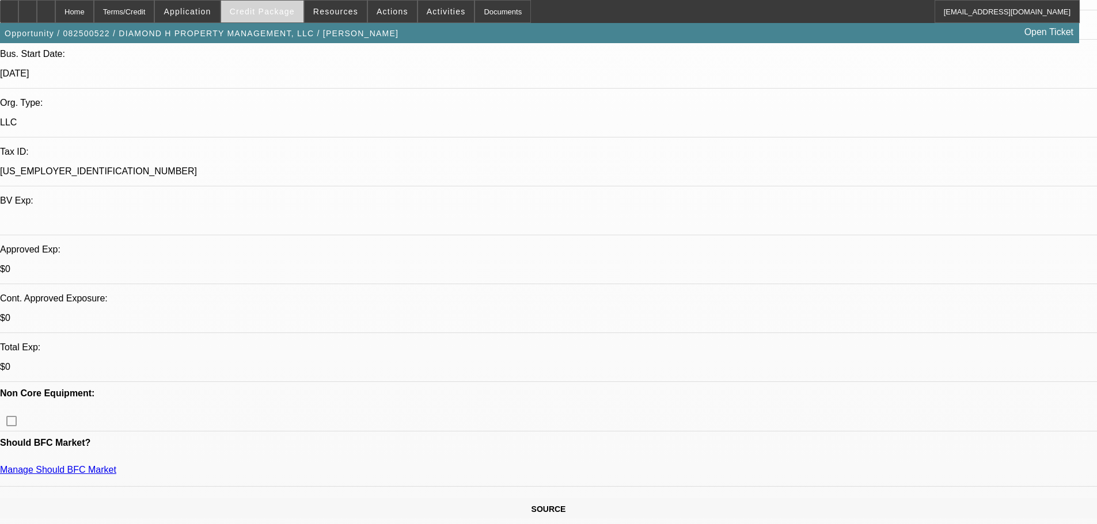
click at [253, 17] on span at bounding box center [262, 12] width 82 height 28
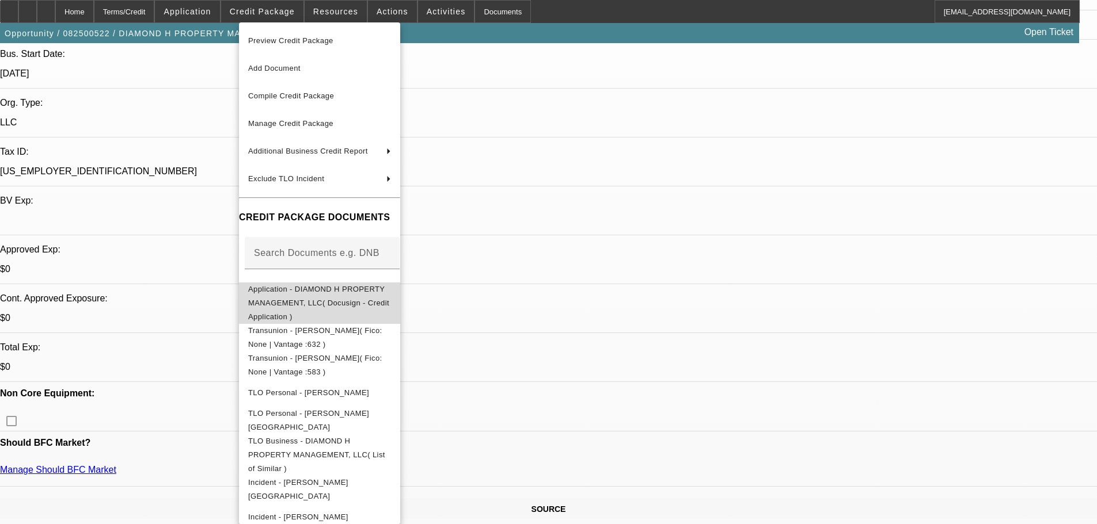
click at [357, 283] on span "Application - DIAMOND H PROPERTY MANAGEMENT, LLC( Docusign - Credit Application…" at bounding box center [319, 303] width 143 height 41
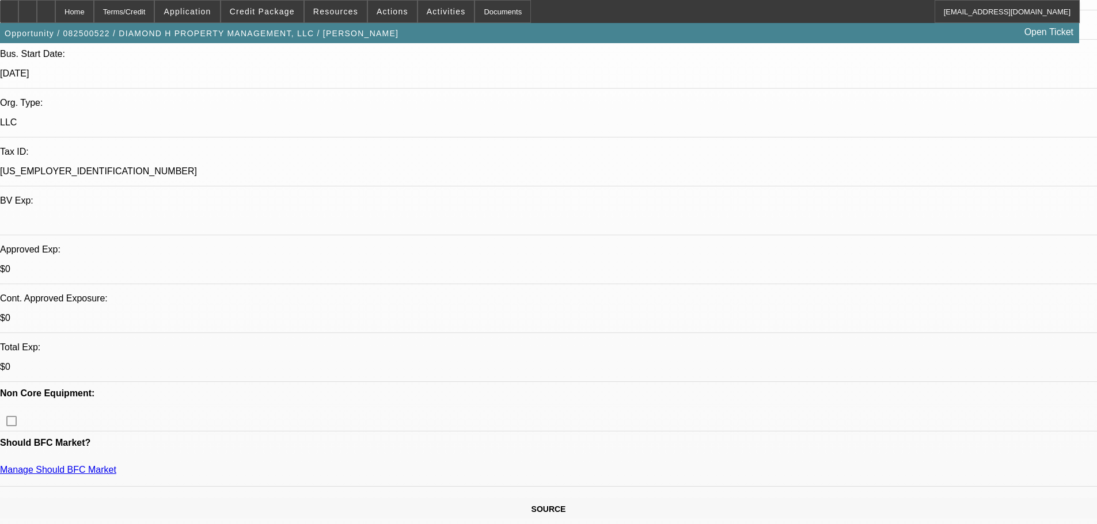
drag, startPoint x: 272, startPoint y: 318, endPoint x: 279, endPoint y: 317, distance: 7.6
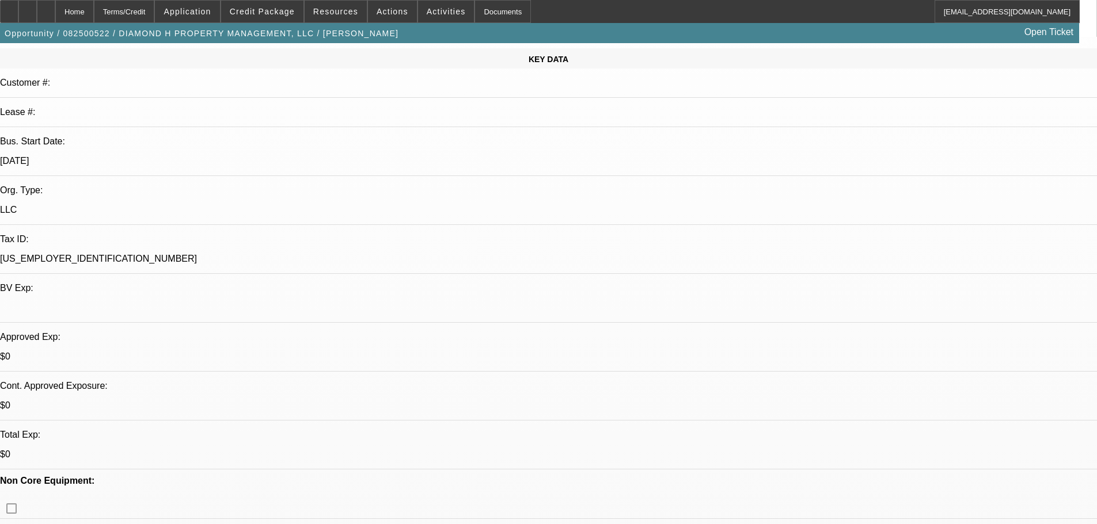
scroll to position [115, 0]
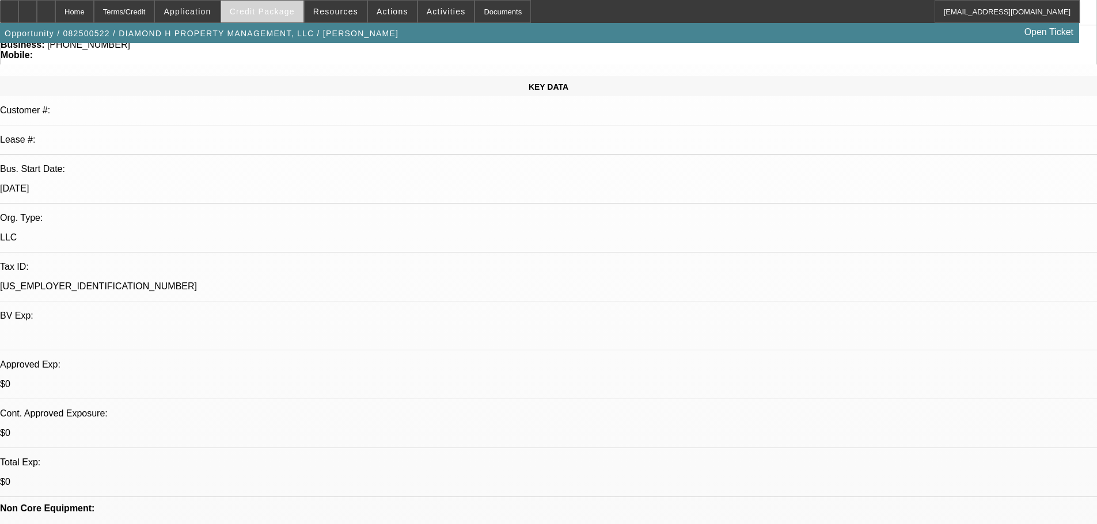
click at [290, 7] on span "Credit Package" at bounding box center [262, 11] width 65 height 9
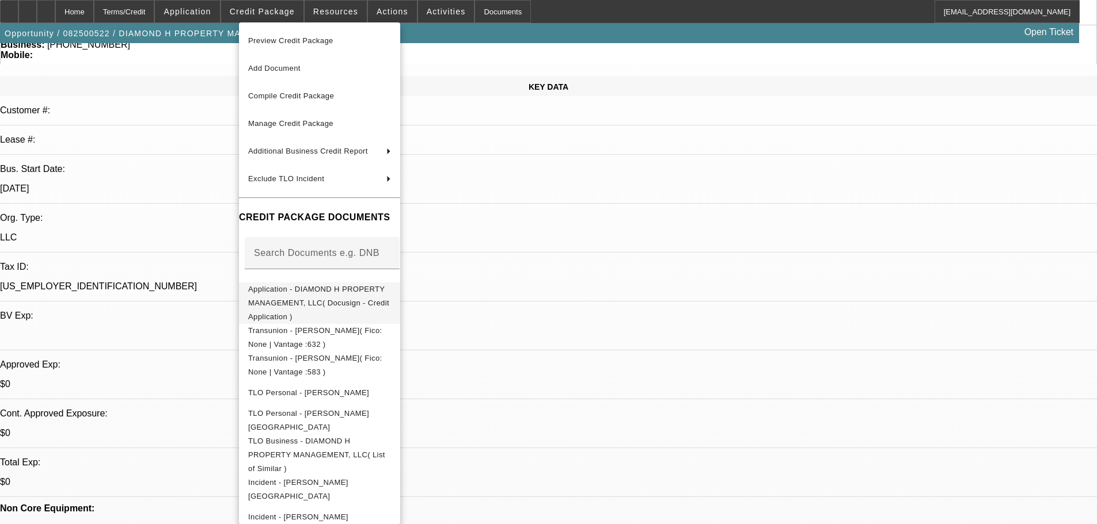
click at [326, 303] on span "Application - DIAMOND H PROPERTY MANAGEMENT, LLC( Docusign - Credit Application…" at bounding box center [319, 303] width 143 height 41
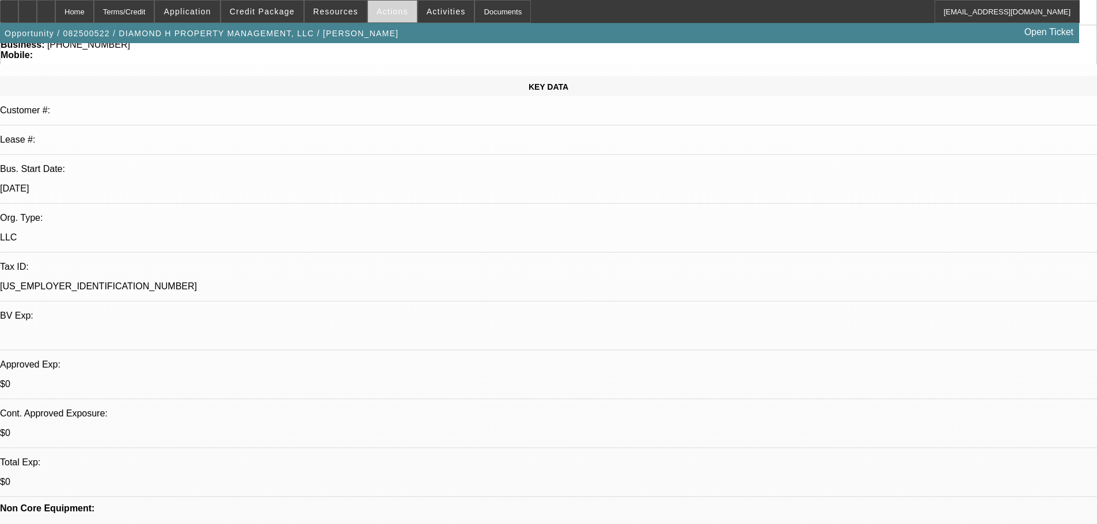
click at [389, 11] on span "Actions" at bounding box center [392, 11] width 32 height 9
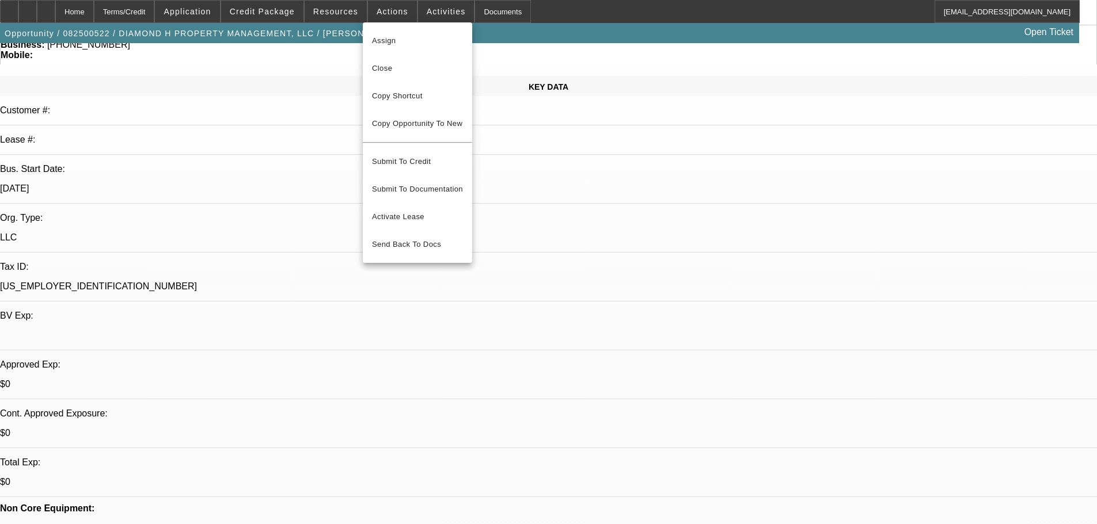
click at [417, 8] on div at bounding box center [548, 262] width 1097 height 524
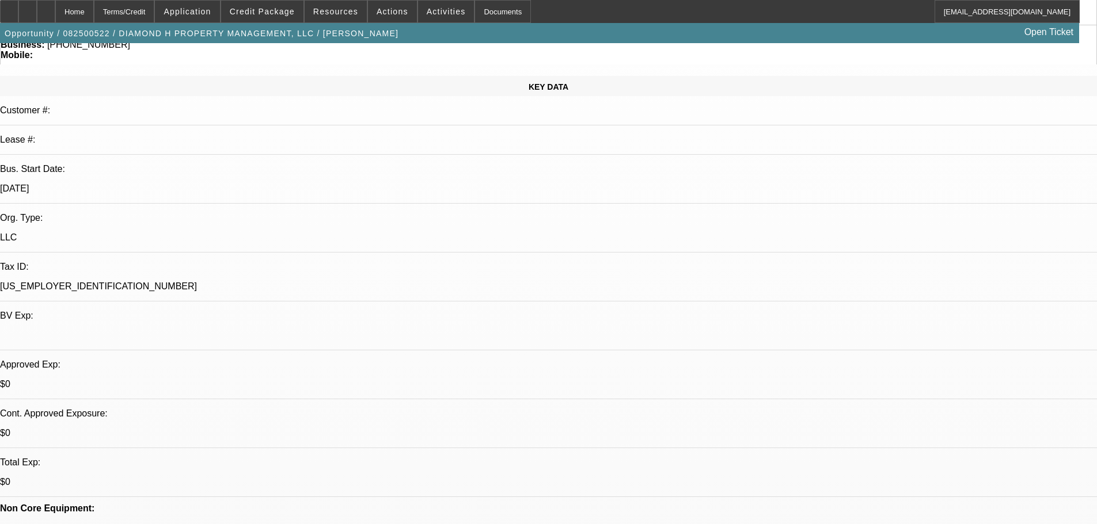
click at [427, 8] on span "Activities" at bounding box center [446, 11] width 39 height 9
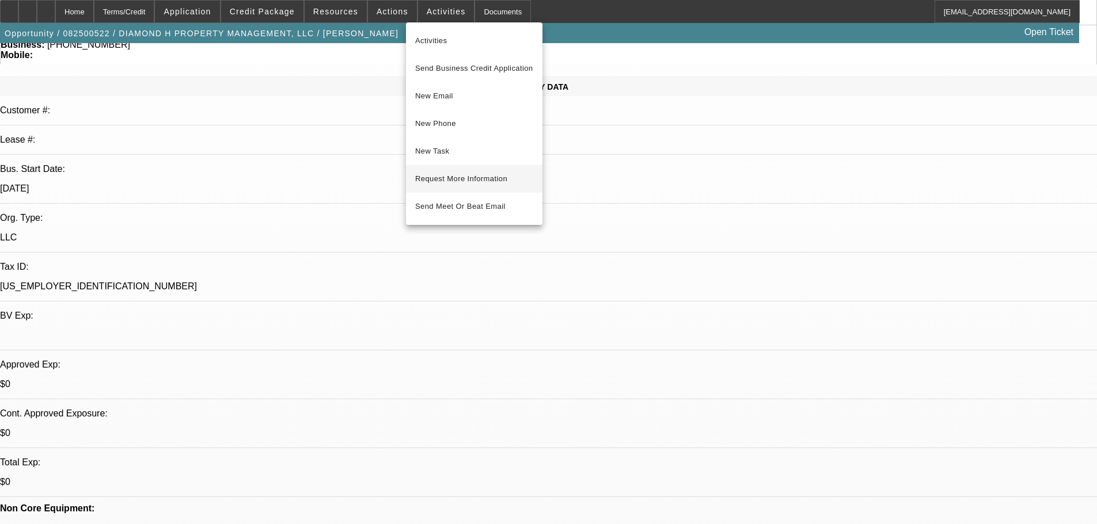
click at [463, 181] on span "Request More Information" at bounding box center [474, 179] width 118 height 14
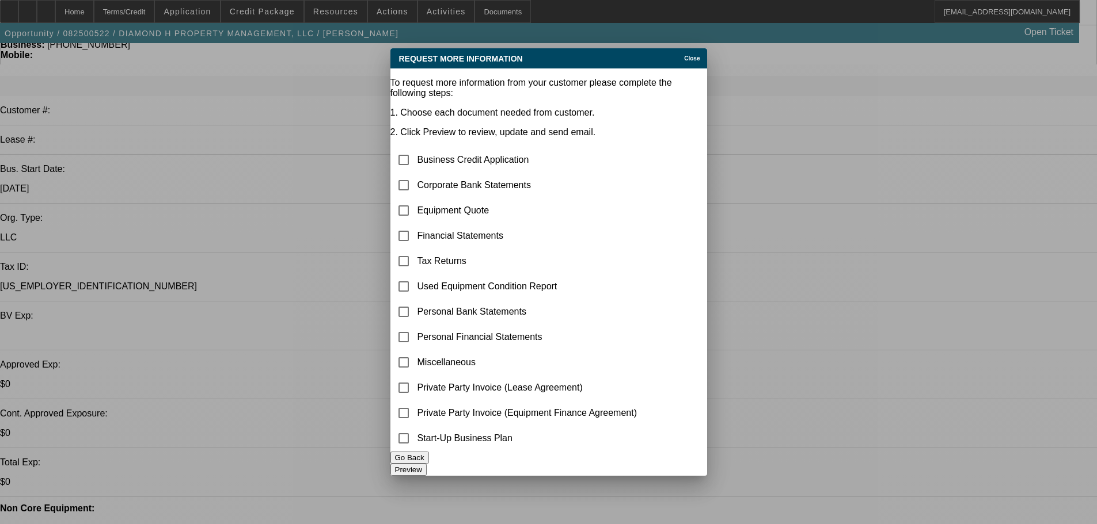
scroll to position [0, 0]
click at [411, 174] on input "checkbox" at bounding box center [403, 185] width 23 height 23
checkbox input "true"
click at [427, 464] on button "Preview" at bounding box center [408, 470] width 36 height 12
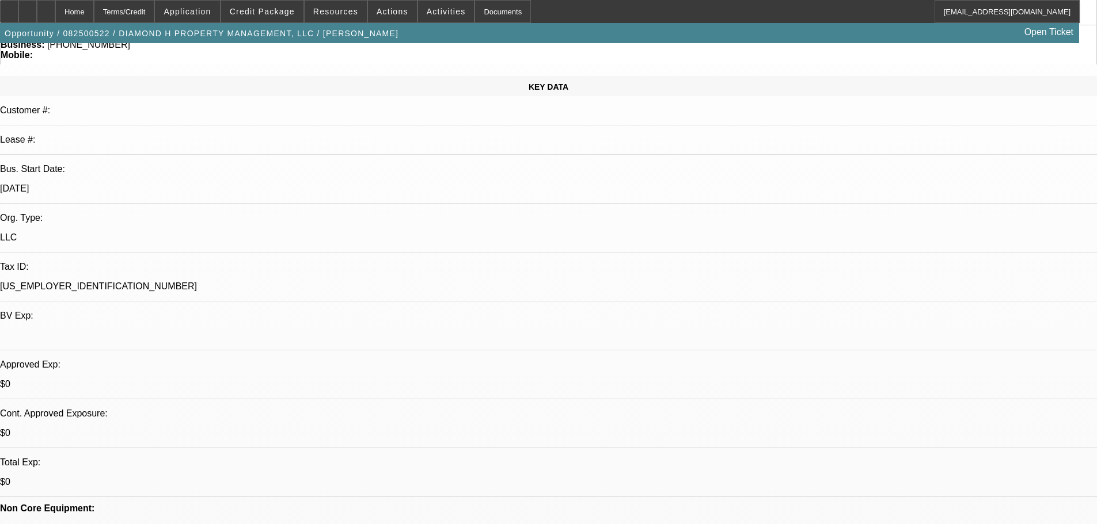
scroll to position [115, 0]
click at [427, 9] on span "Activities" at bounding box center [446, 11] width 39 height 9
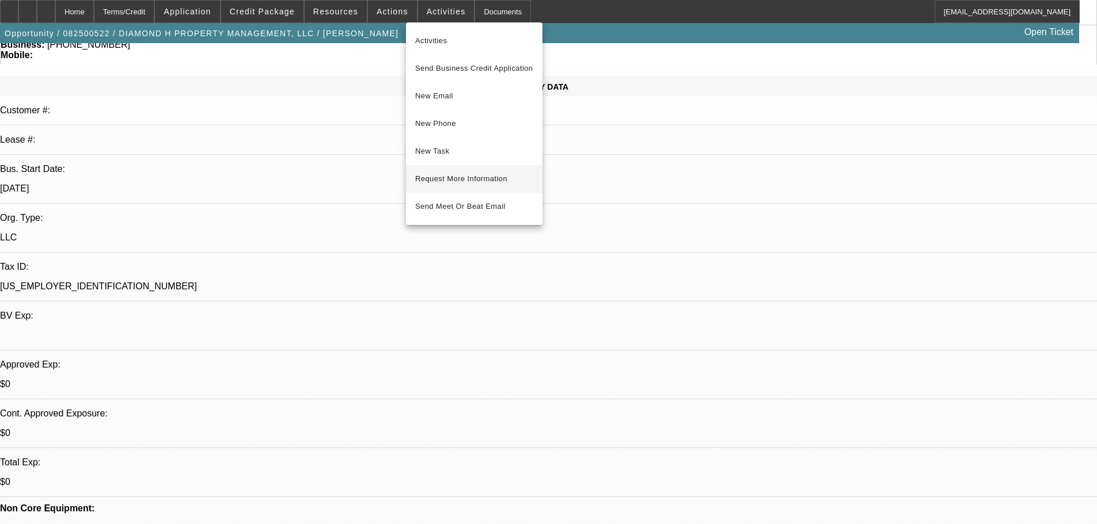
click at [492, 175] on span "Request More Information" at bounding box center [474, 179] width 118 height 14
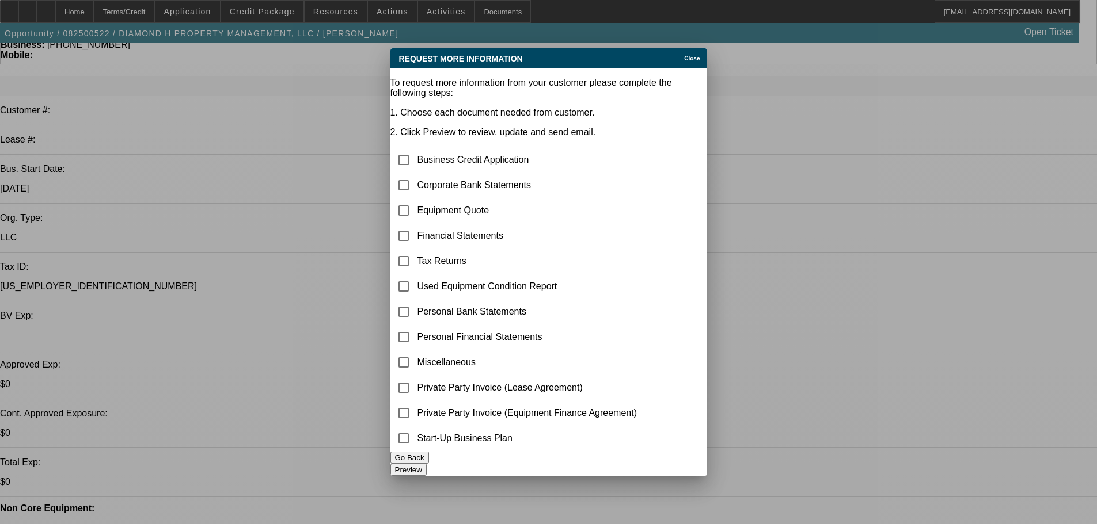
scroll to position [0, 0]
click at [415, 174] on input "checkbox" at bounding box center [403, 185] width 23 height 23
checkbox input "true"
click at [427, 468] on button "Preview" at bounding box center [408, 470] width 36 height 12
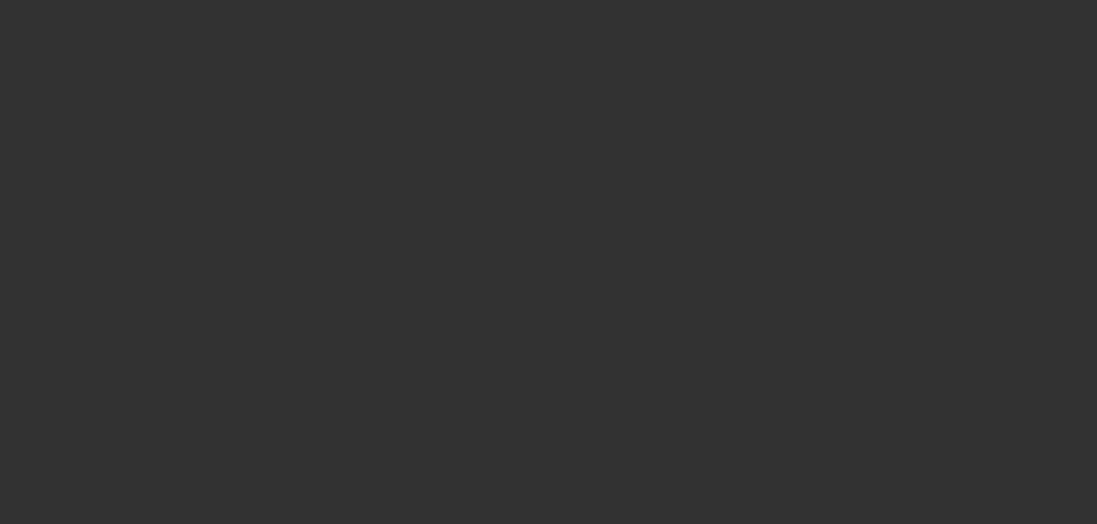
scroll to position [115, 0]
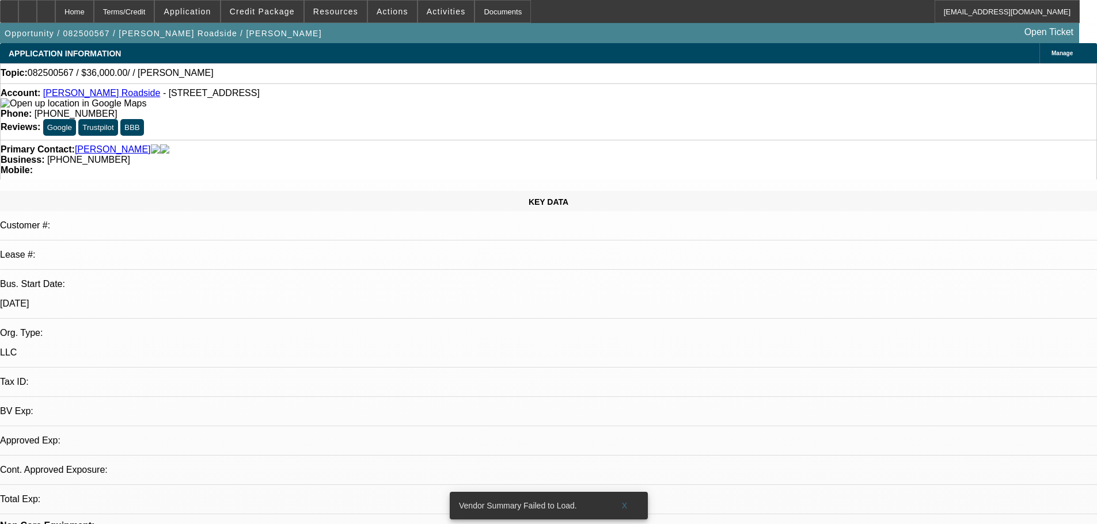
select select "0"
select select "2"
select select "0.1"
select select "4"
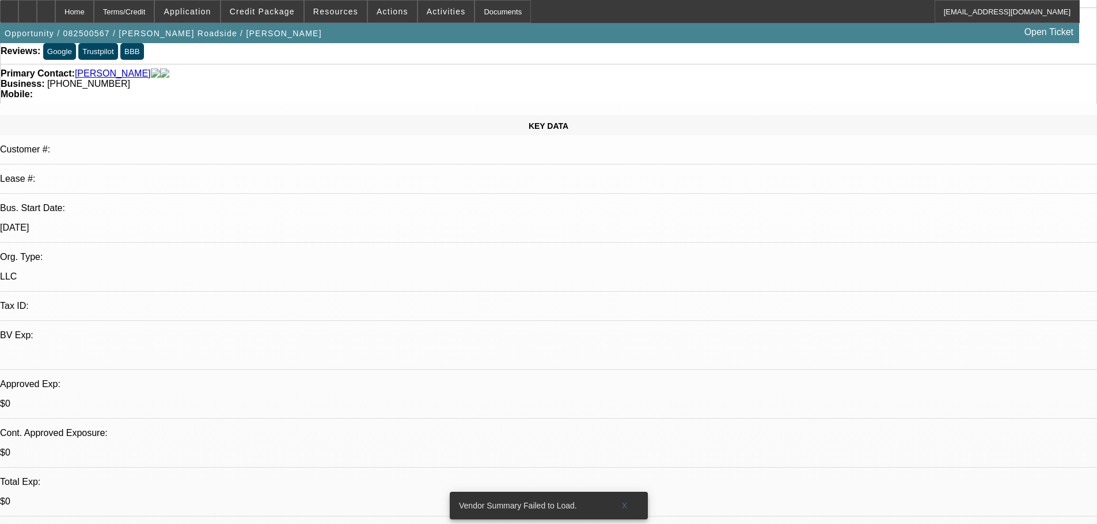
scroll to position [115, 0]
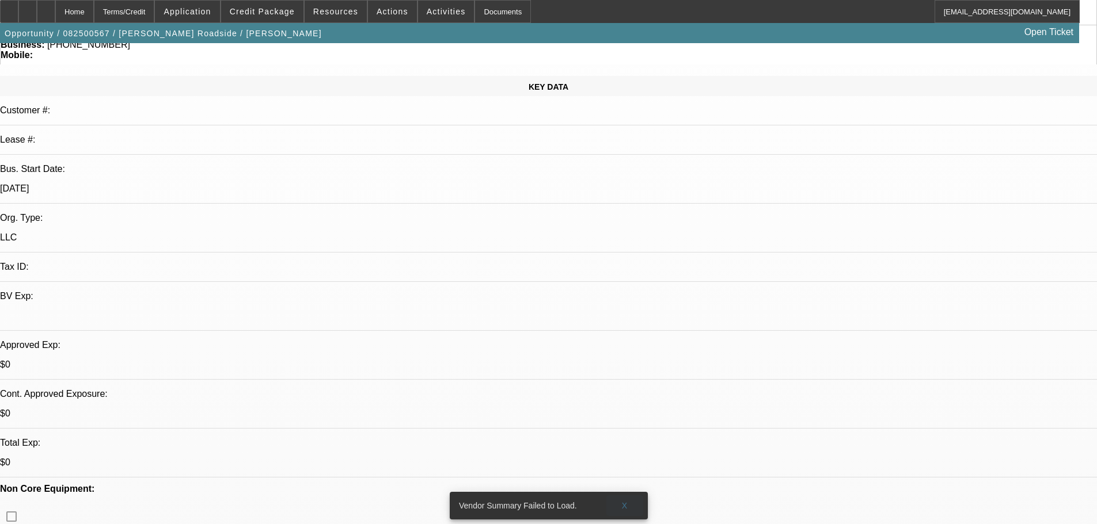
click at [622, 501] on span "X" at bounding box center [624, 505] width 6 height 9
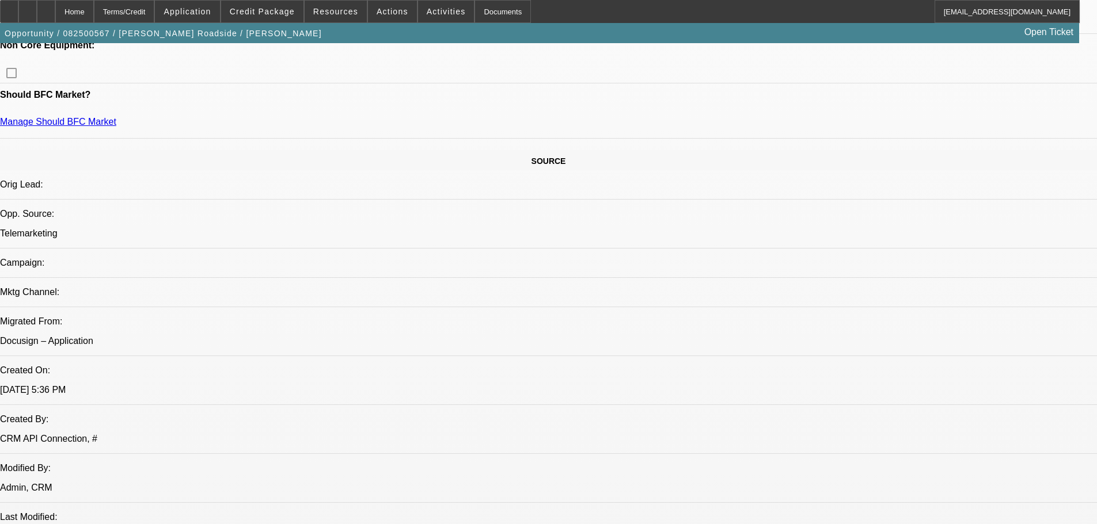
scroll to position [0, 0]
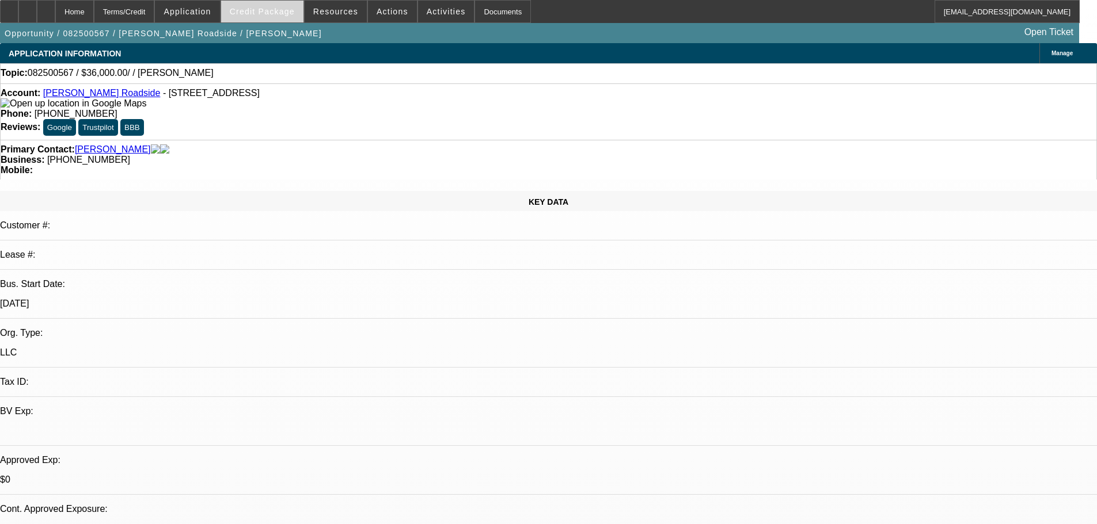
click at [289, 16] on span "Credit Package" at bounding box center [262, 11] width 65 height 9
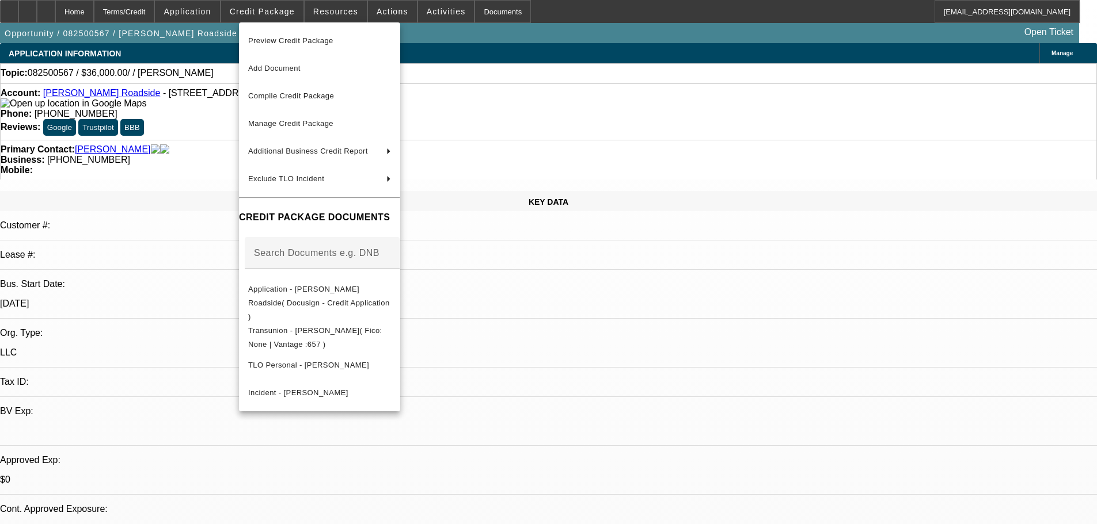
click at [594, 266] on div at bounding box center [548, 262] width 1097 height 524
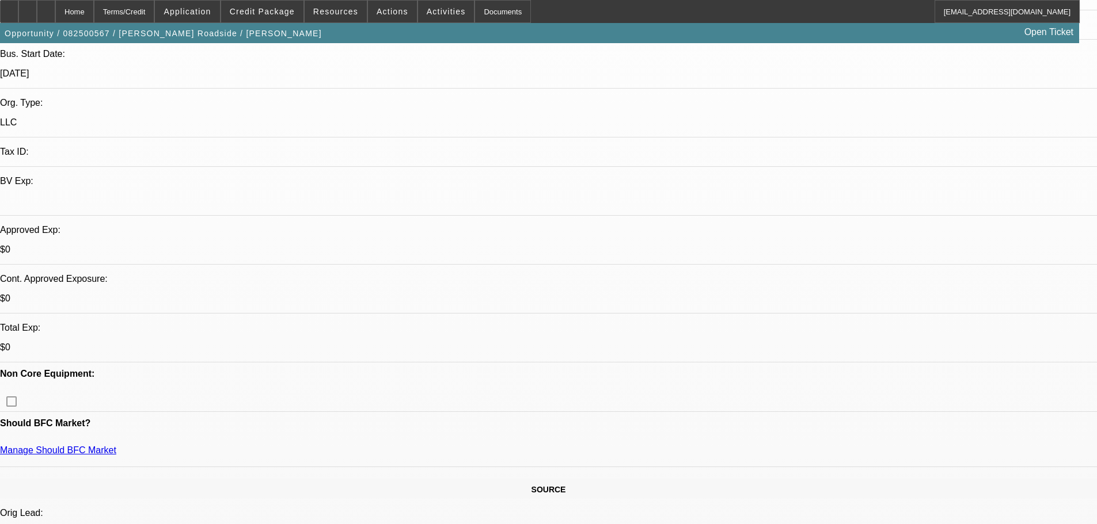
scroll to position [345, 0]
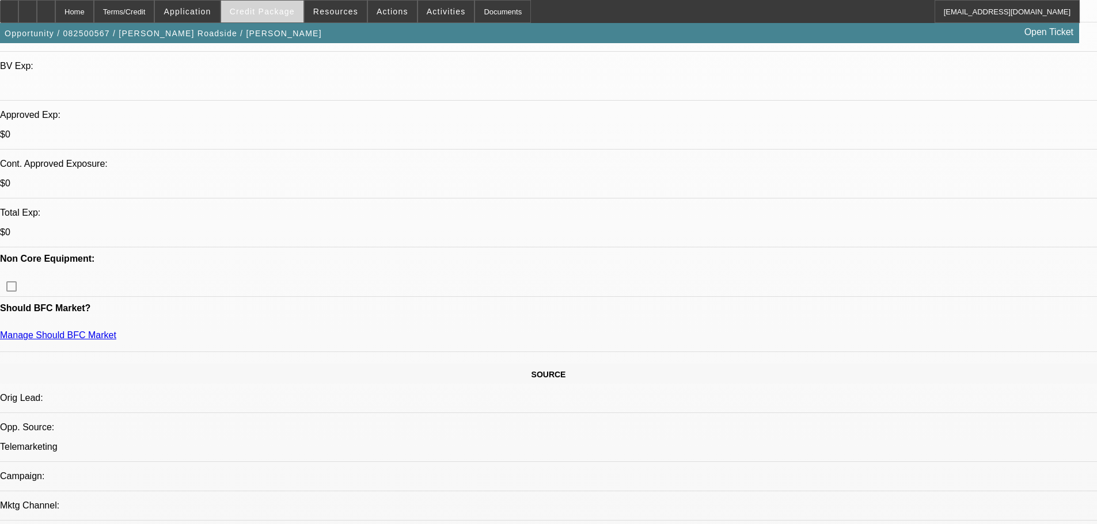
click at [271, 11] on span "Credit Package" at bounding box center [262, 11] width 65 height 9
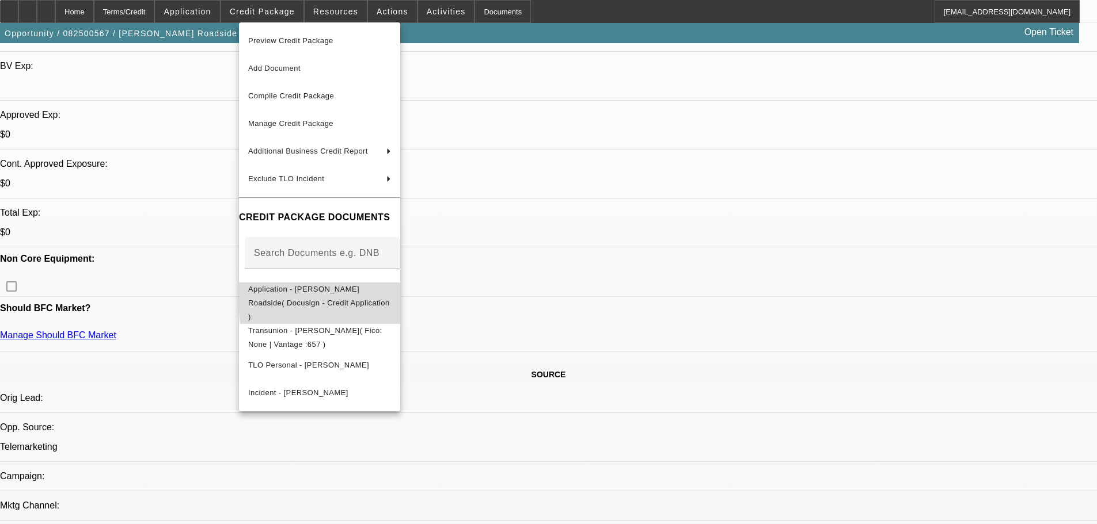
click at [390, 292] on span "Application - [PERSON_NAME] Roadside( Docusign - Credit Application )" at bounding box center [319, 303] width 142 height 36
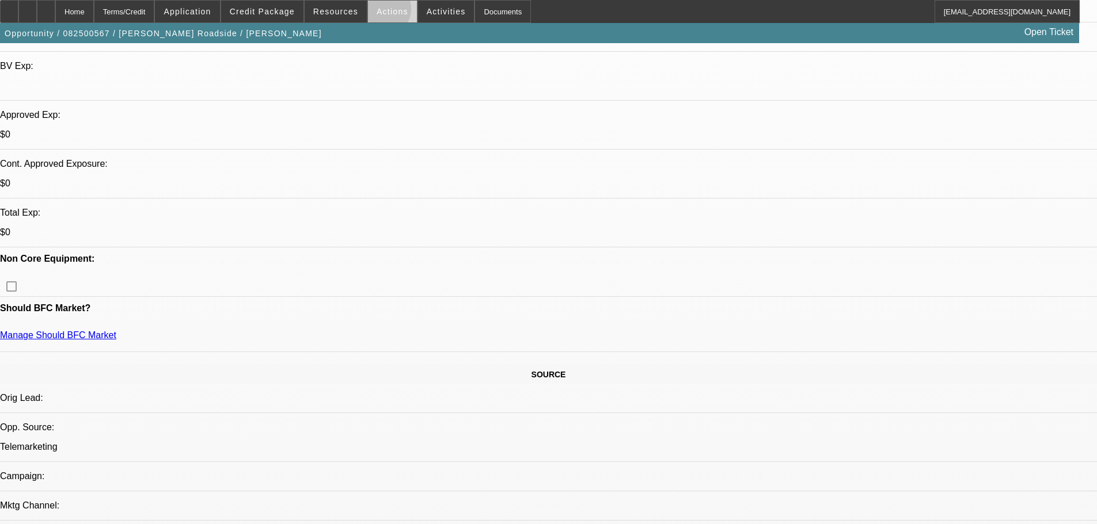
click at [376, 11] on span "Actions" at bounding box center [392, 11] width 32 height 9
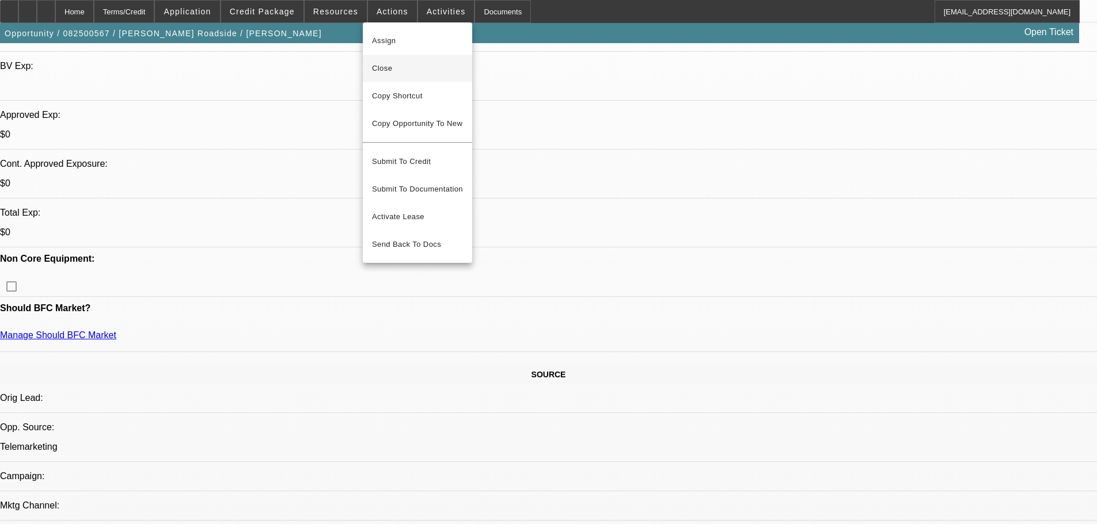
click at [401, 63] on span "Close" at bounding box center [417, 69] width 91 height 14
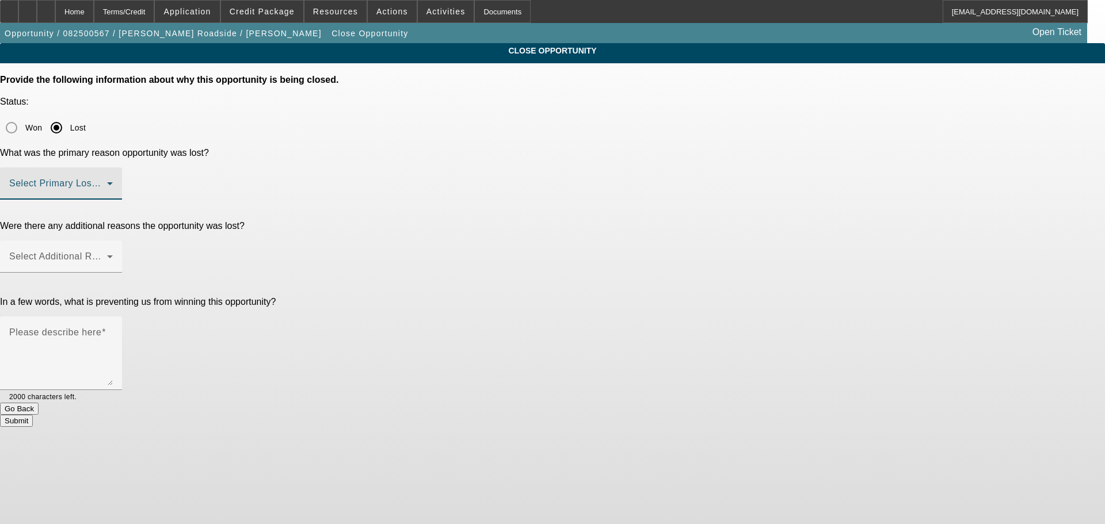
click at [107, 181] on span at bounding box center [58, 188] width 98 height 14
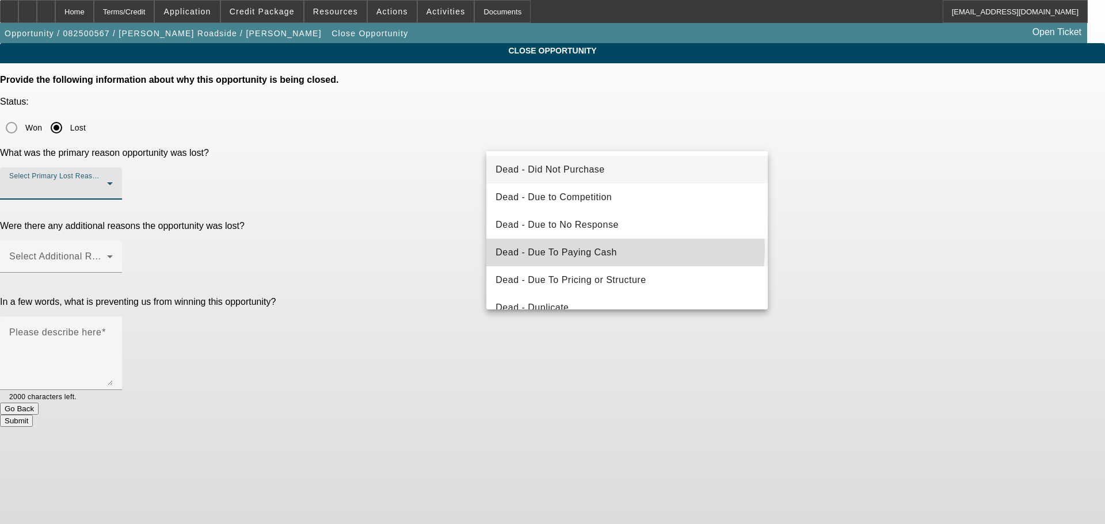
click at [625, 249] on mat-option "Dead - Due To Paying Cash" at bounding box center [626, 253] width 281 height 28
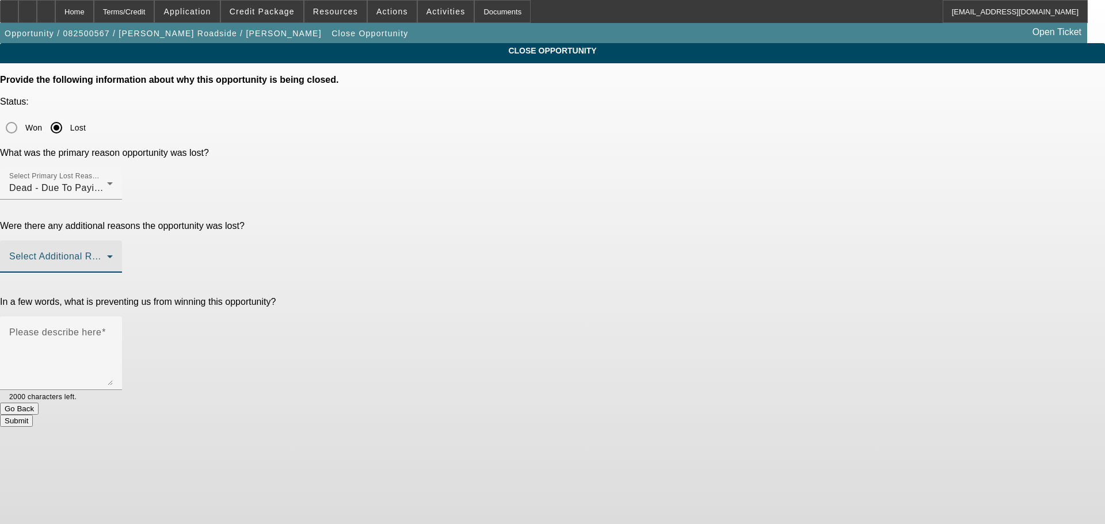
click at [107, 254] on span at bounding box center [58, 261] width 98 height 14
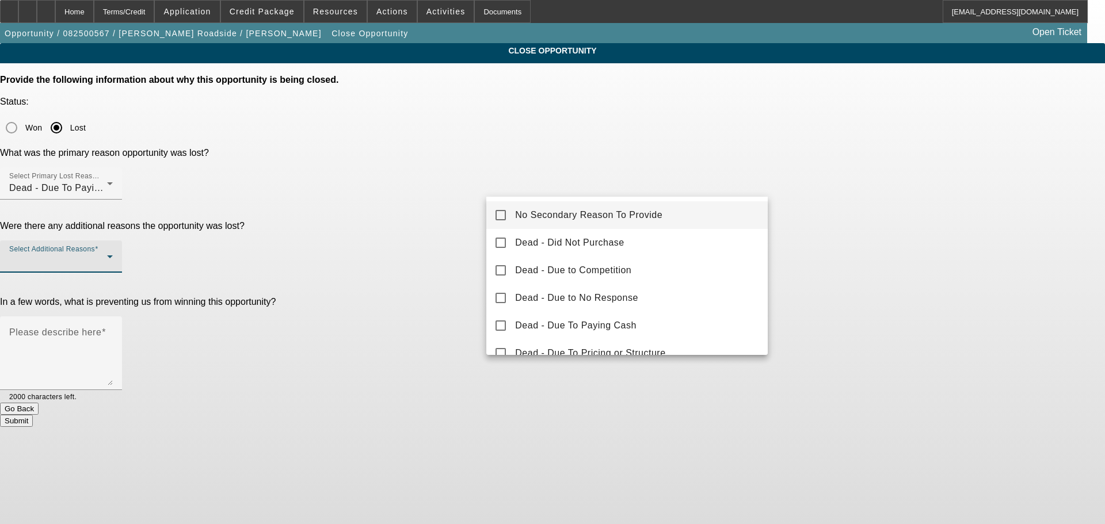
click at [655, 223] on mat-option "No Secondary Reason To Provide" at bounding box center [626, 215] width 281 height 28
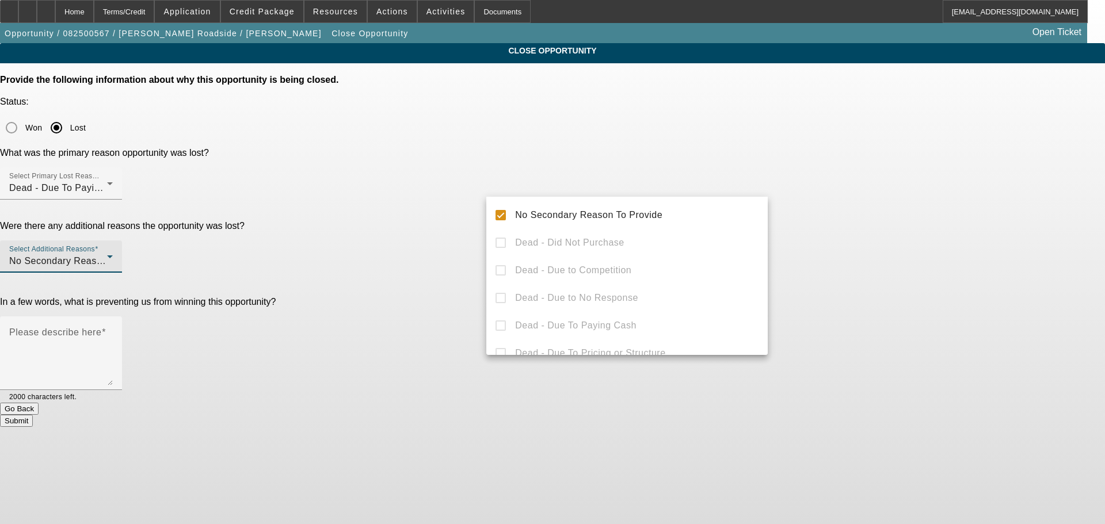
click at [935, 244] on div at bounding box center [552, 262] width 1105 height 524
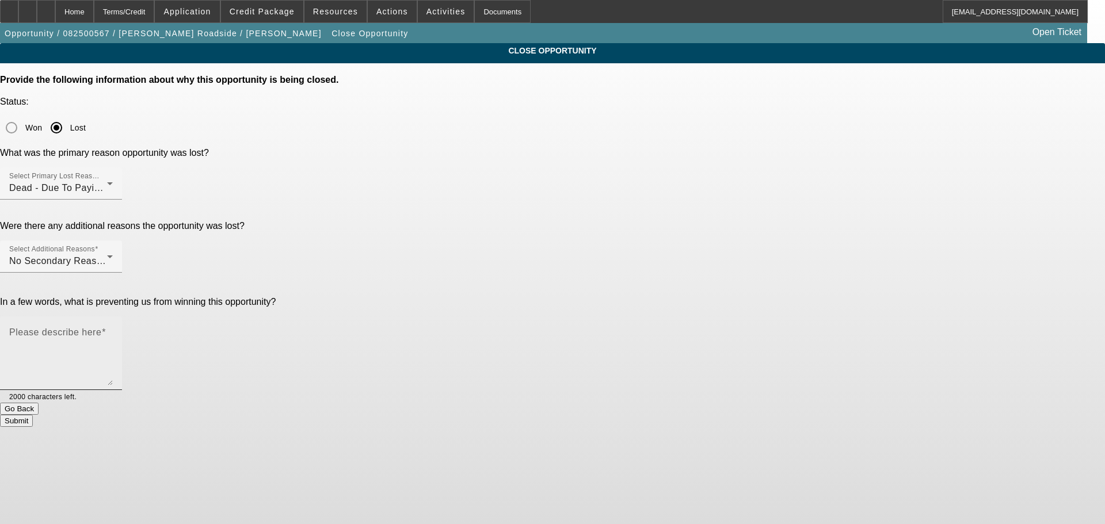
click at [113, 330] on textarea "Please describe here" at bounding box center [61, 357] width 104 height 55
click at [113, 330] on textarea "Bought a 90's truck for $12,000 cash." at bounding box center [61, 357] width 104 height 55
click at [113, 330] on textarea "Bought a 90's truck with for $12,000 cash." at bounding box center [61, 357] width 104 height 55
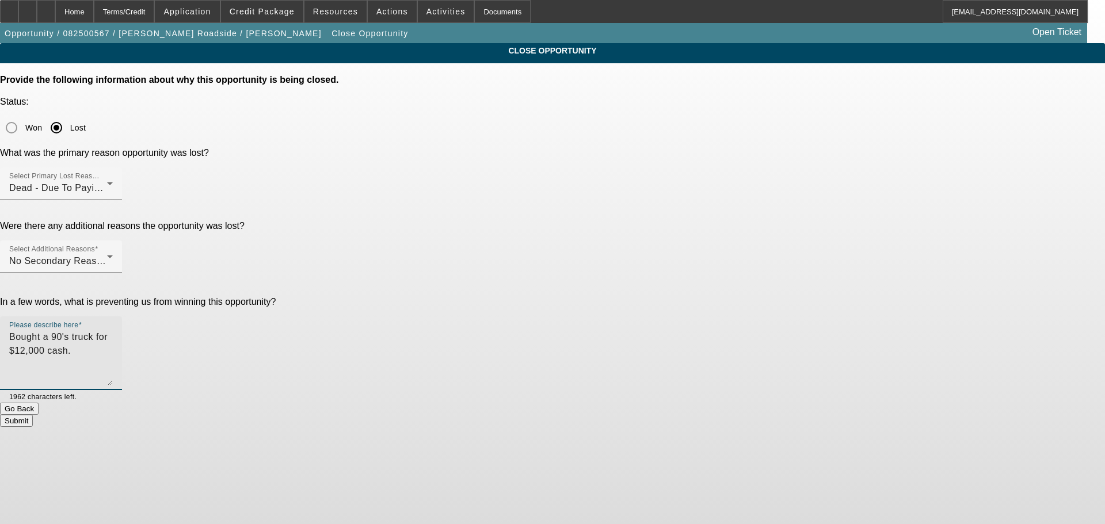
type textarea "Bought a 90's truck for $12,000 cash."
click at [33, 415] on button "Submit" at bounding box center [16, 421] width 33 height 12
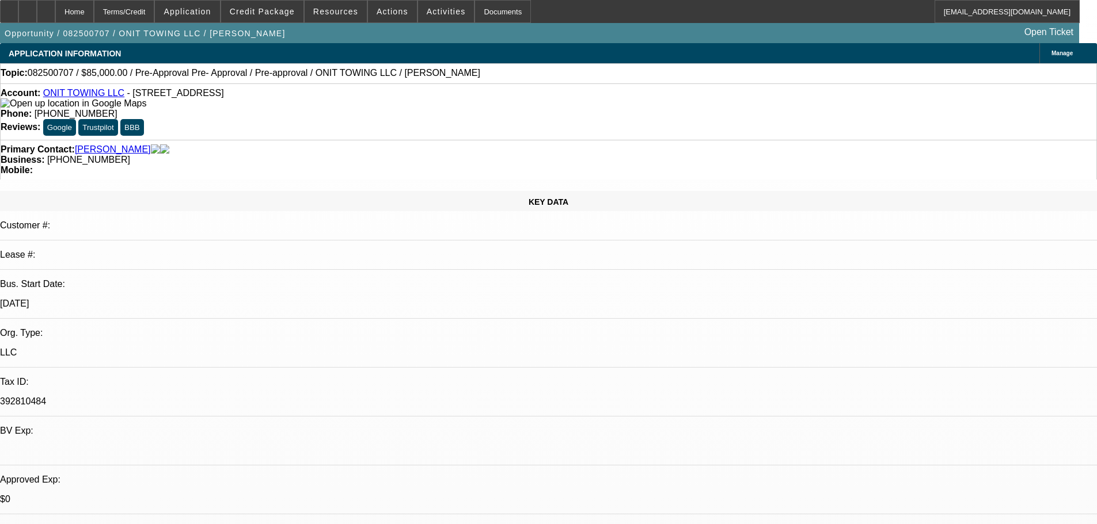
select select "0.15"
select select "2"
select select "0.1"
select select "4"
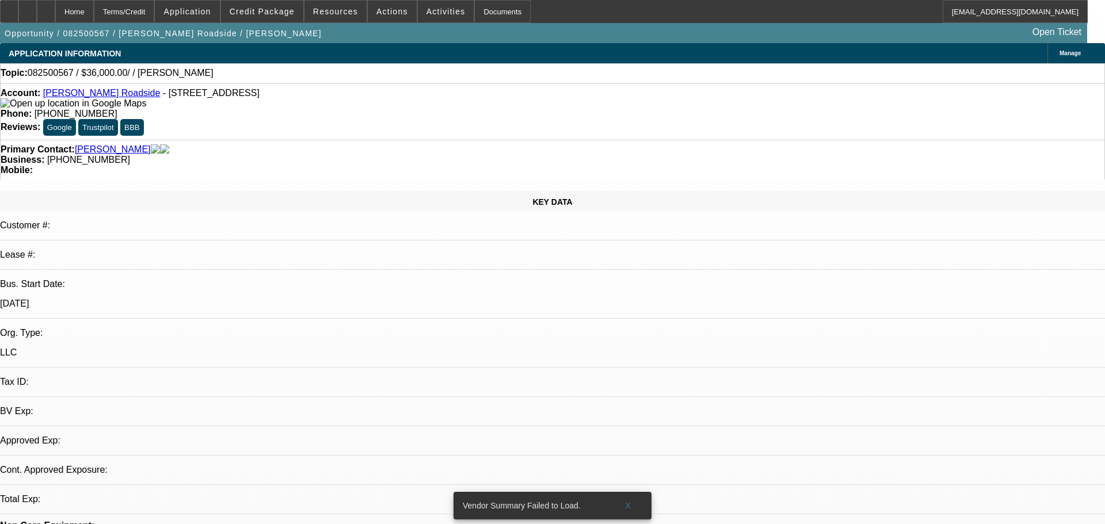
select select "0"
select select "2"
select select "0.1"
select select "4"
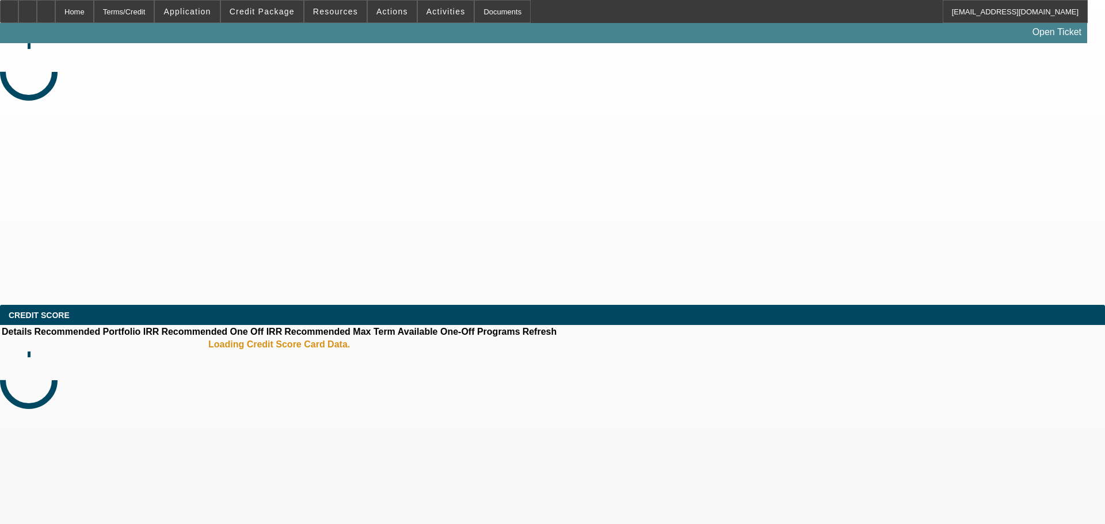
select select "0"
select select "2"
select select "0.1"
select select "4"
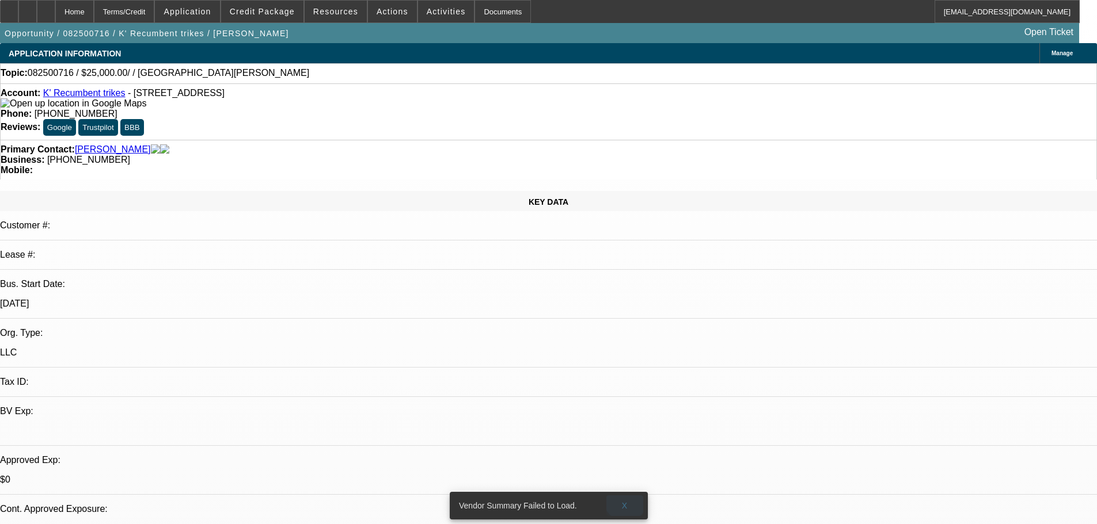
click at [625, 501] on span "X" at bounding box center [624, 505] width 6 height 9
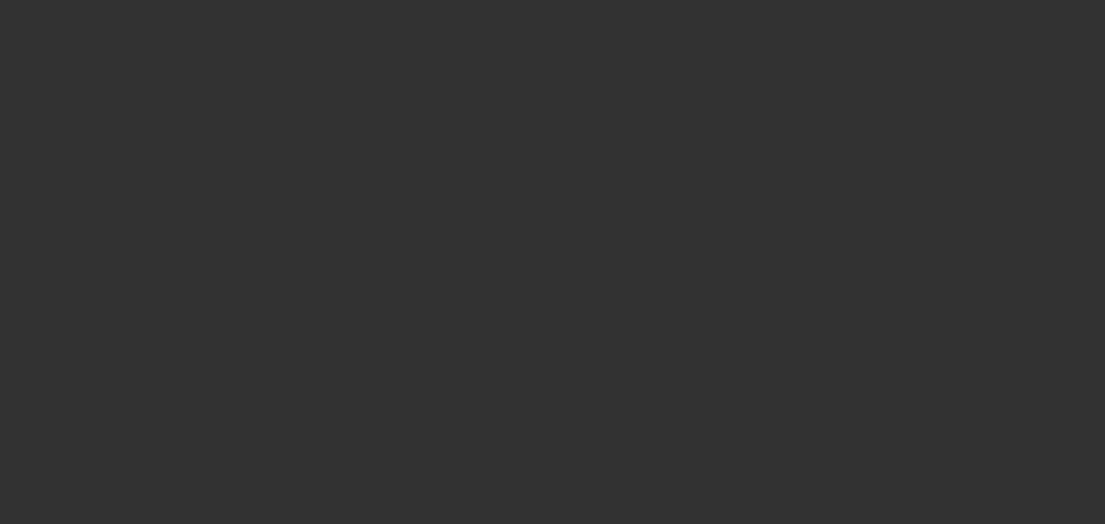
select select "0"
select select "2"
select select "0.1"
select select "4"
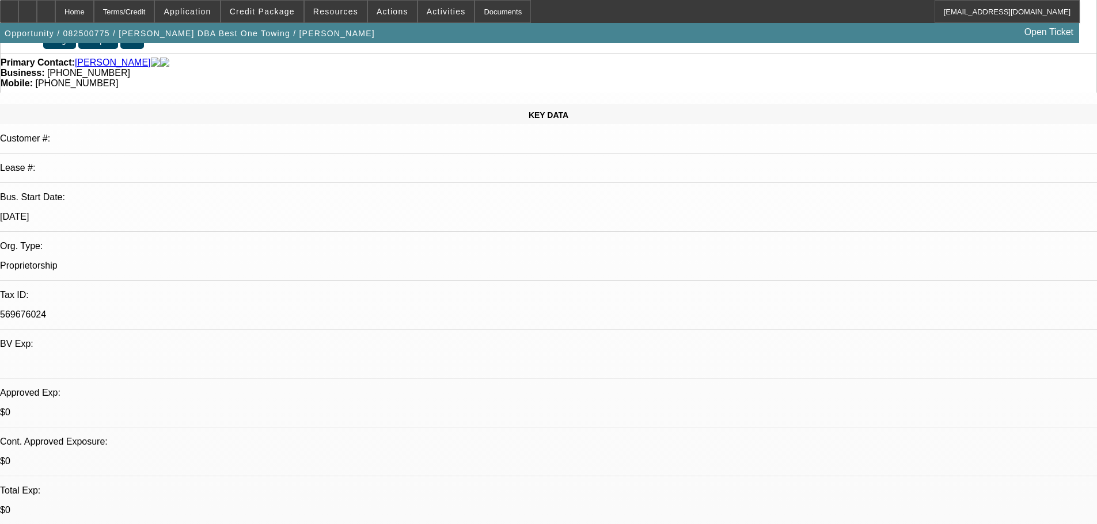
scroll to position [115, 0]
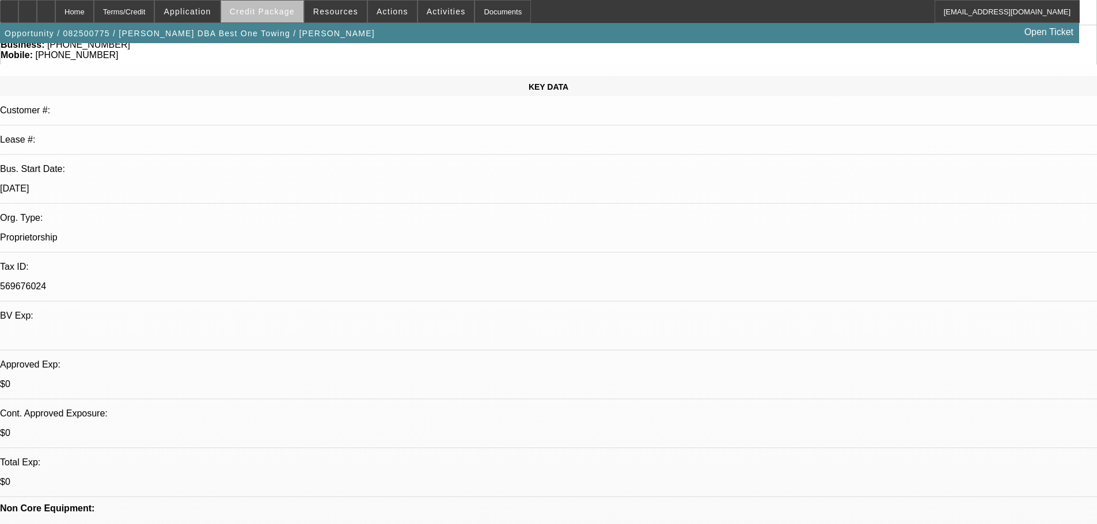
click at [283, 18] on span at bounding box center [262, 12] width 82 height 28
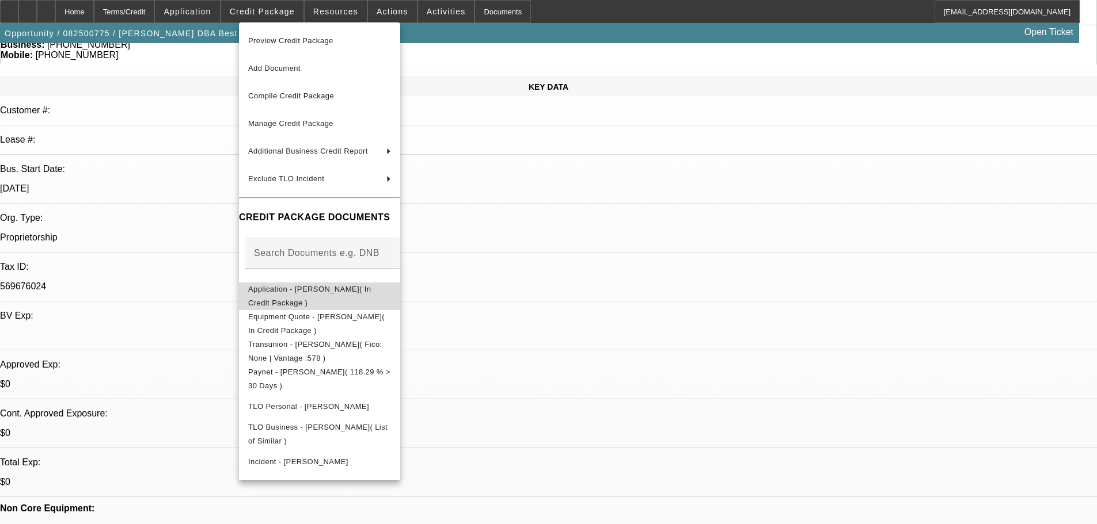
click at [343, 288] on span "Application - Thomas Moreno( In Credit Package )" at bounding box center [309, 296] width 123 height 22
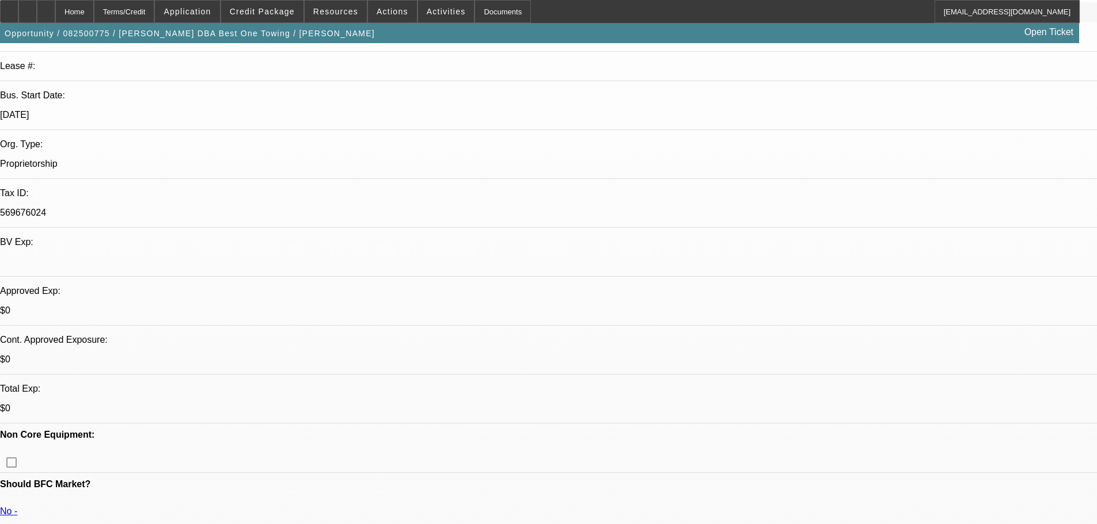
scroll to position [230, 0]
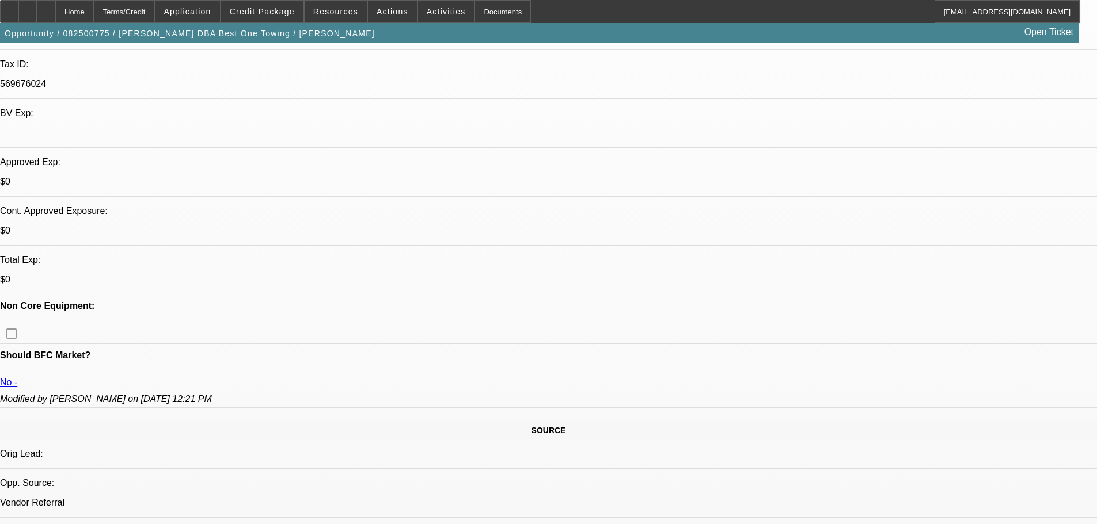
scroll to position [345, 0]
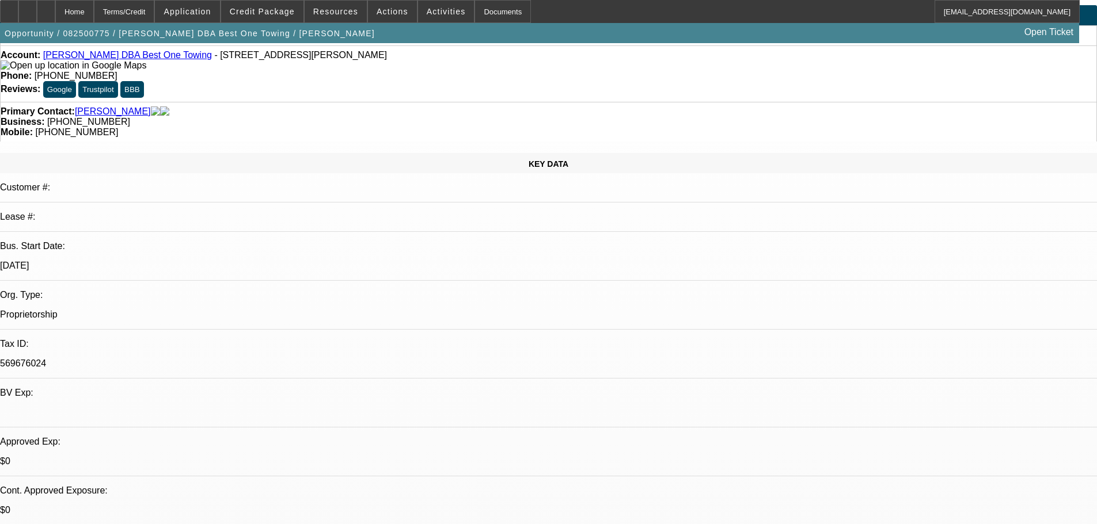
scroll to position [0, 0]
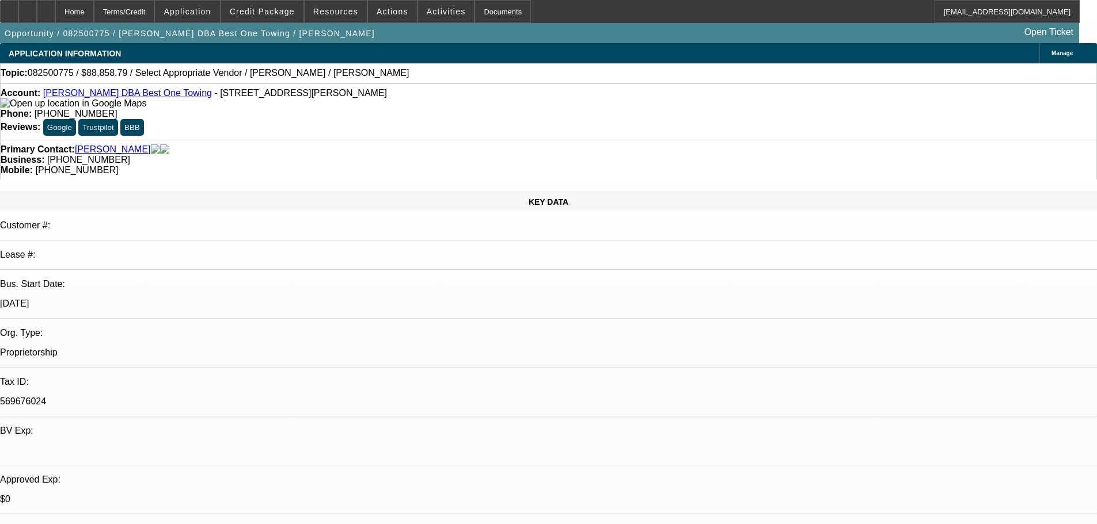
click at [99, 97] on link "Thomas Moreno DBA Best One Towing" at bounding box center [127, 93] width 169 height 10
click at [117, 144] on link "Moreno, Thomas" at bounding box center [113, 149] width 76 height 10
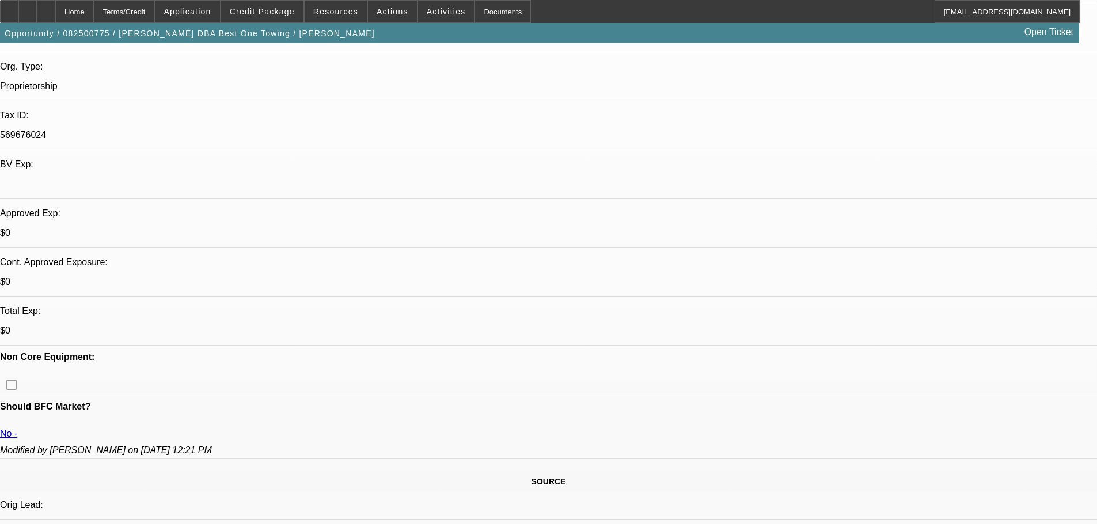
scroll to position [294, 0]
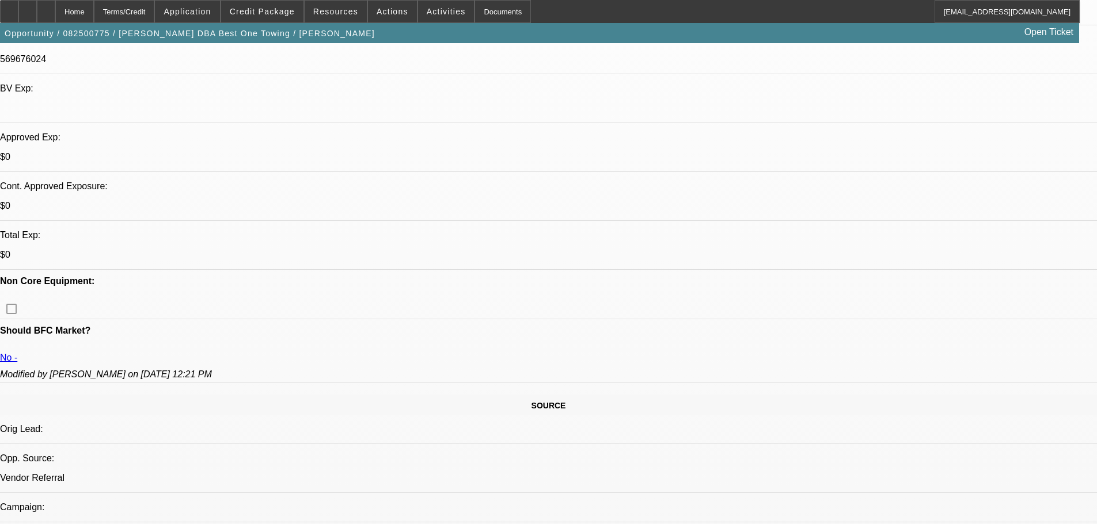
scroll to position [345, 0]
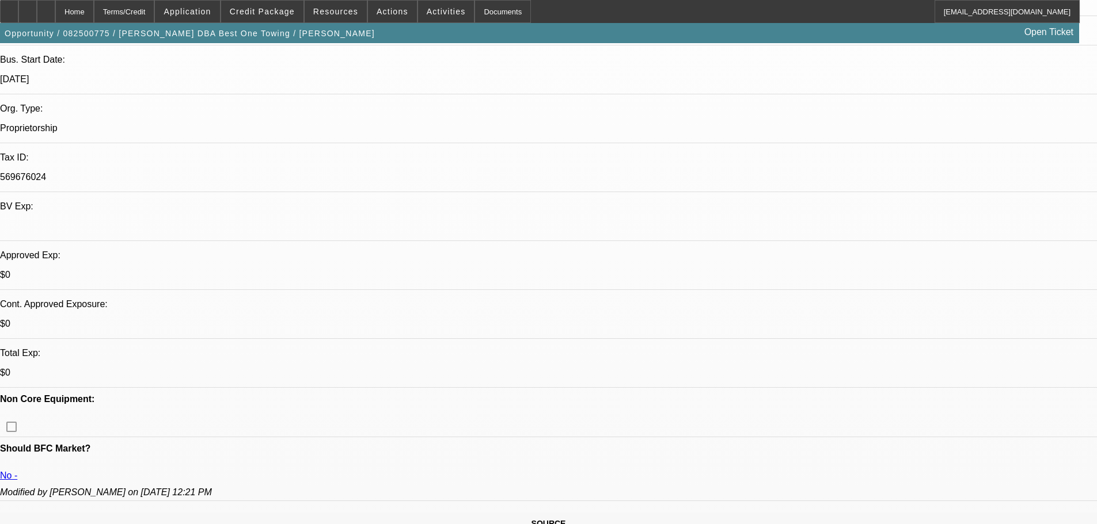
scroll to position [230, 0]
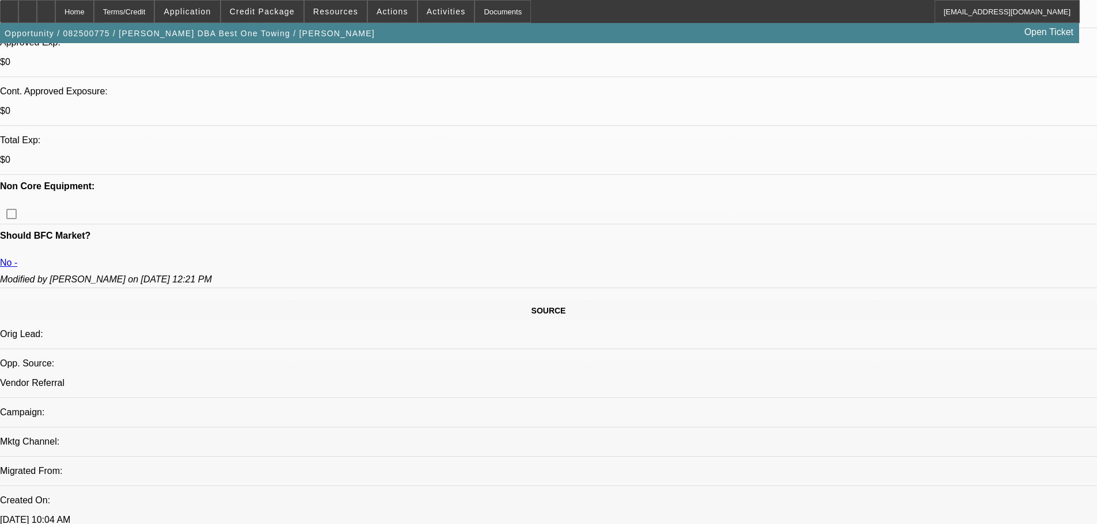
scroll to position [345, 0]
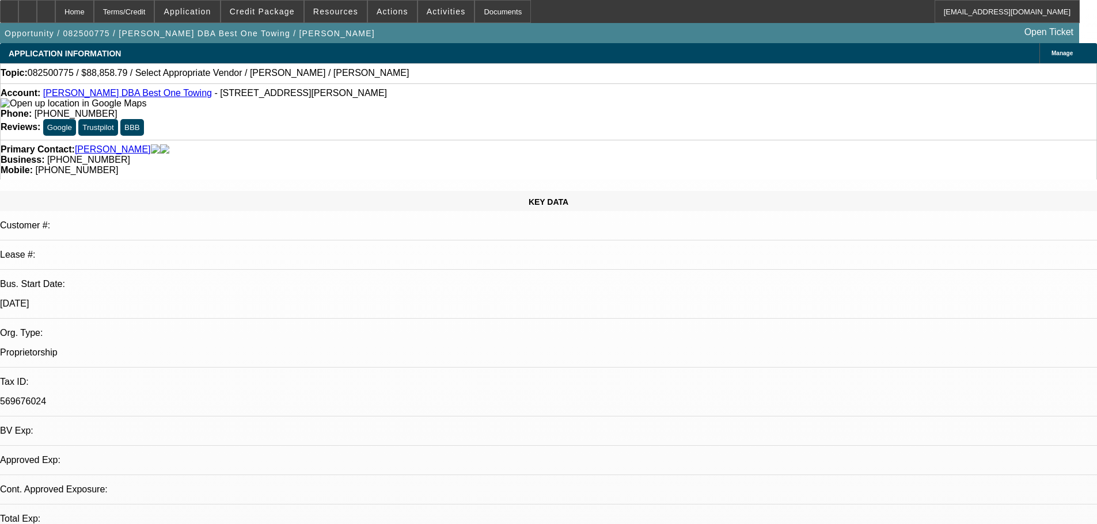
select select "0"
select select "2"
select select "0.1"
select select "4"
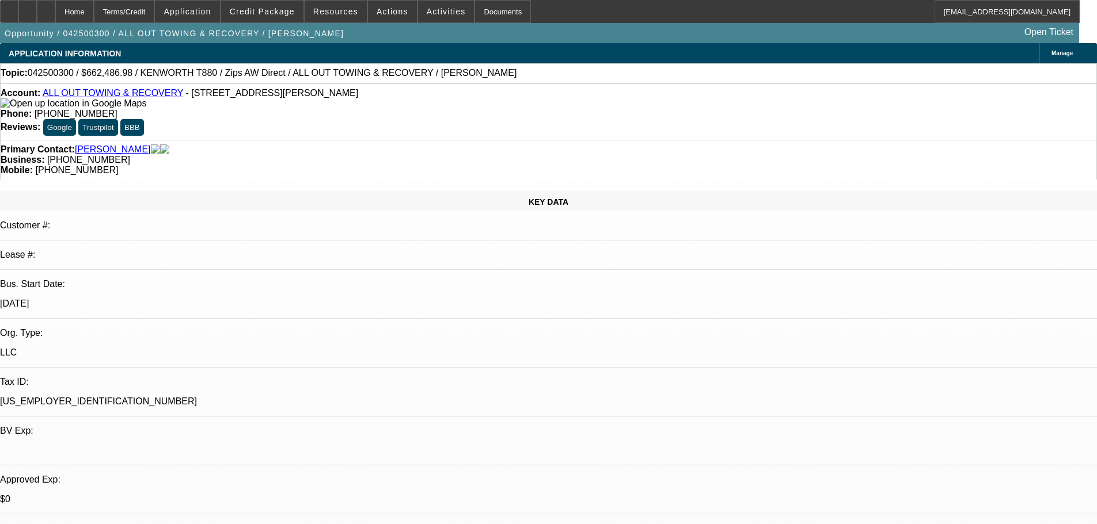
select select "0"
select select "2"
select select "0"
select select "6"
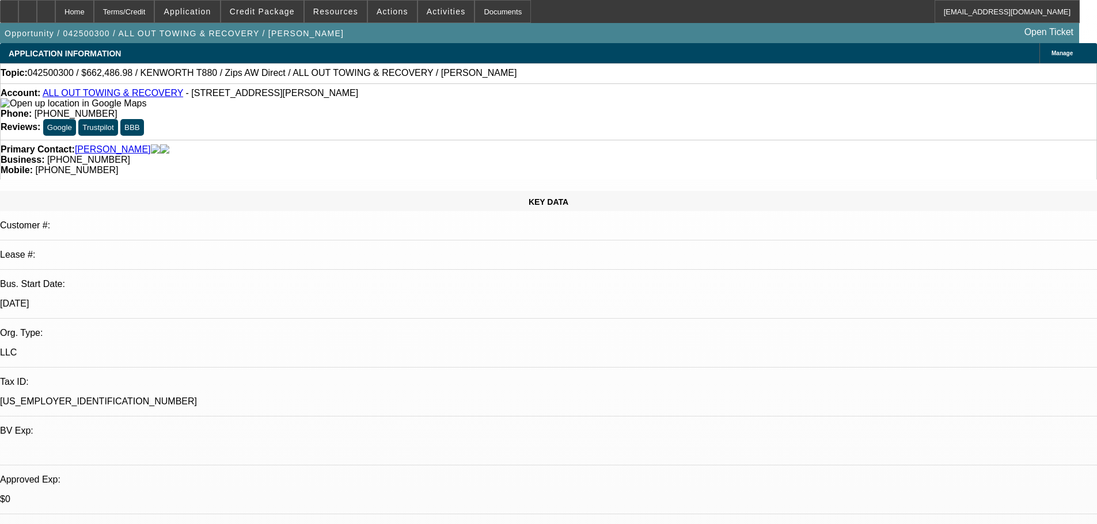
select select "0"
select select "6"
select select "0"
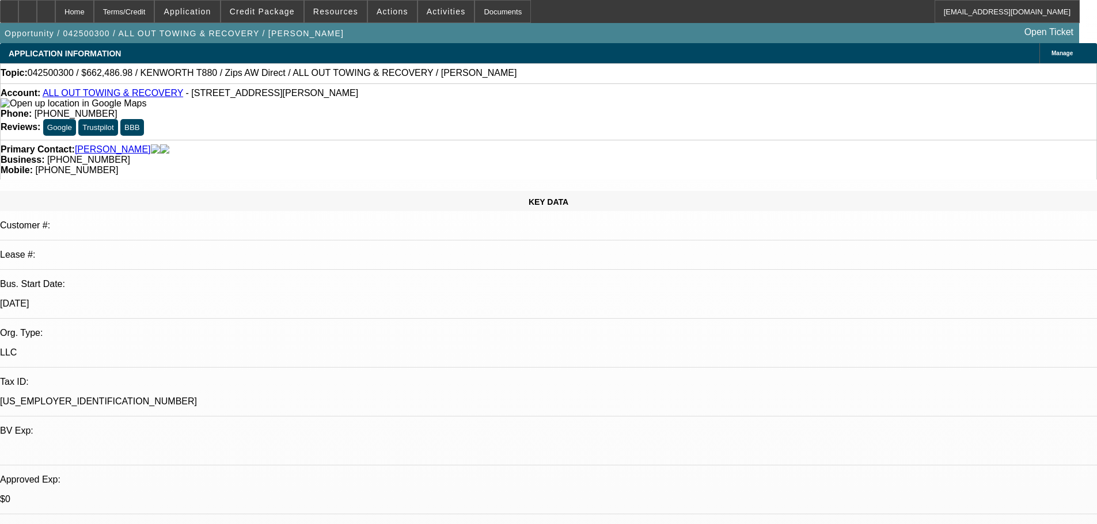
select select "0"
select select "3"
select select "0"
select select "6"
select select "0"
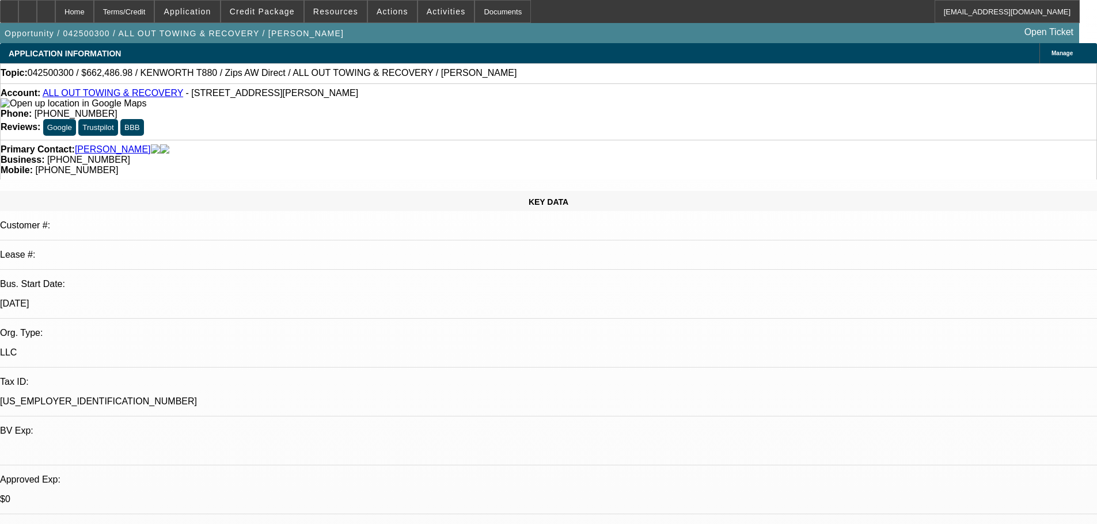
select select "0"
select select "2"
select select "0"
select select "6"
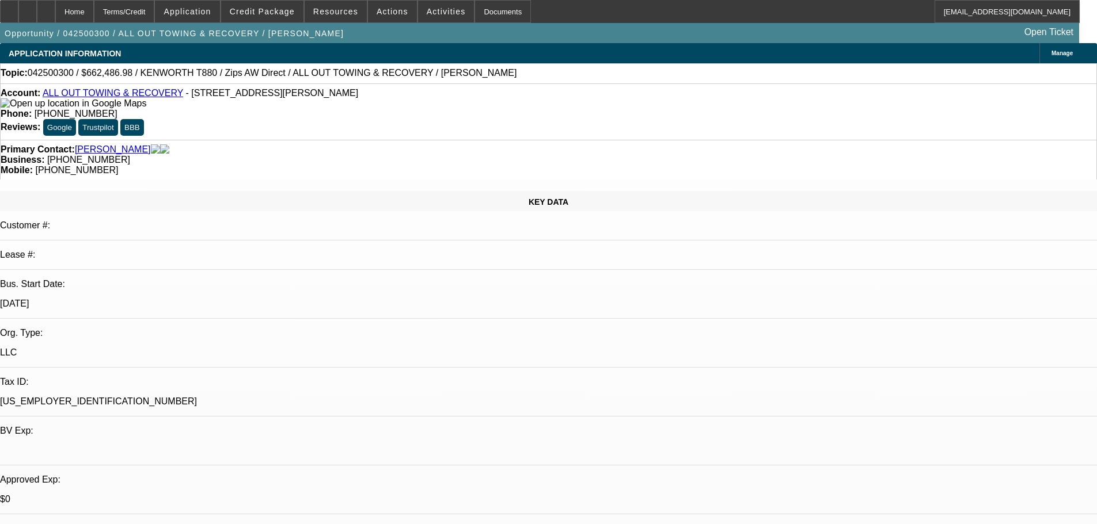
scroll to position [275, 0]
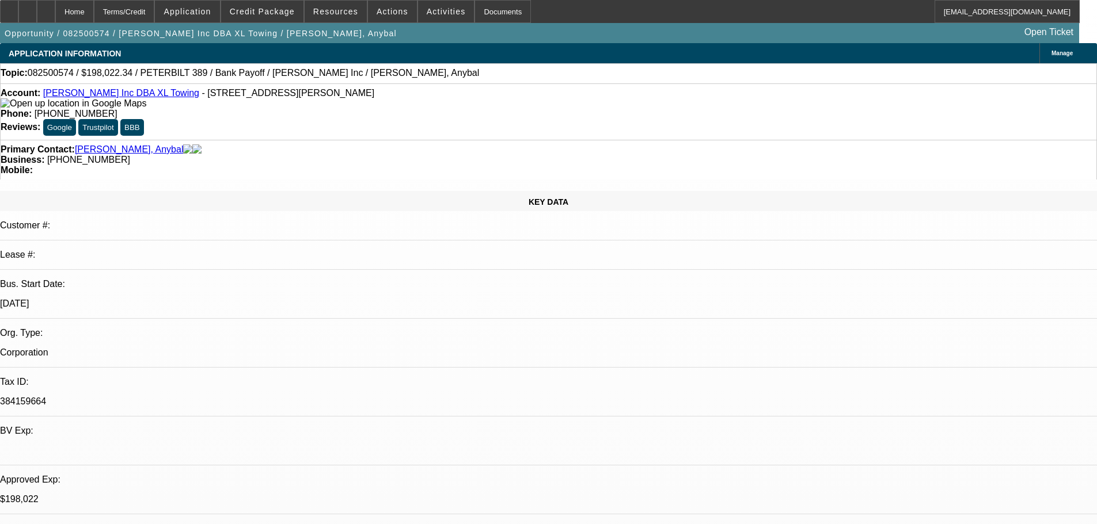
select select "0"
select select "2"
select select "0.15"
select select "16"
select select "0"
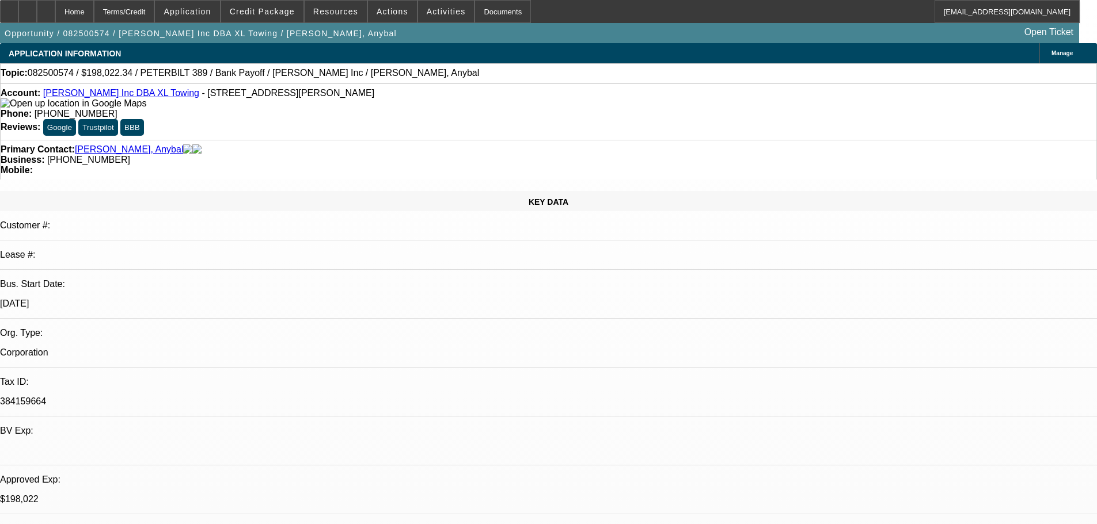
select select "2"
select select "0.15"
select select "16"
select select "0"
select select "2"
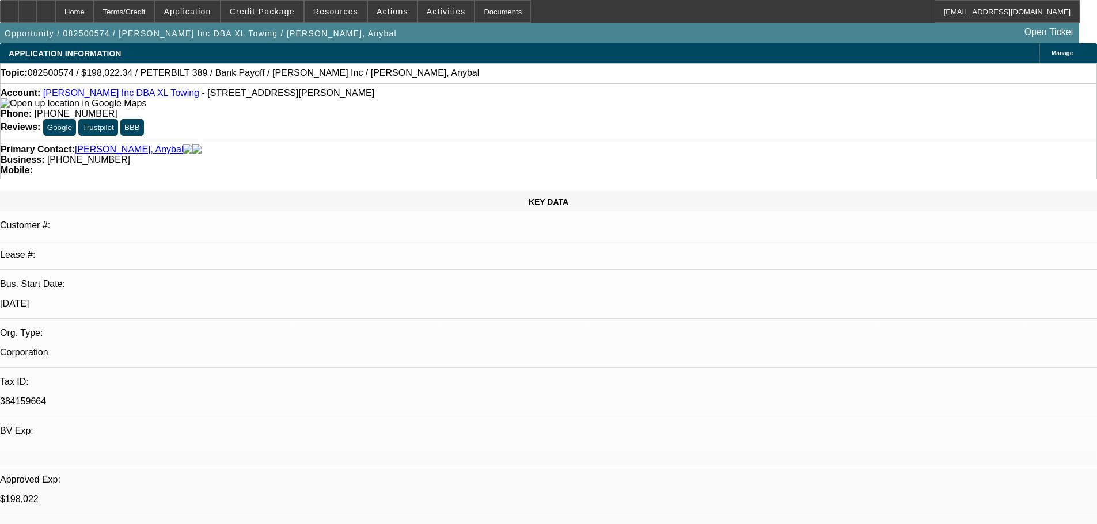
select select "0.15"
select select "4"
select select "0"
select select "2"
select select "0.15"
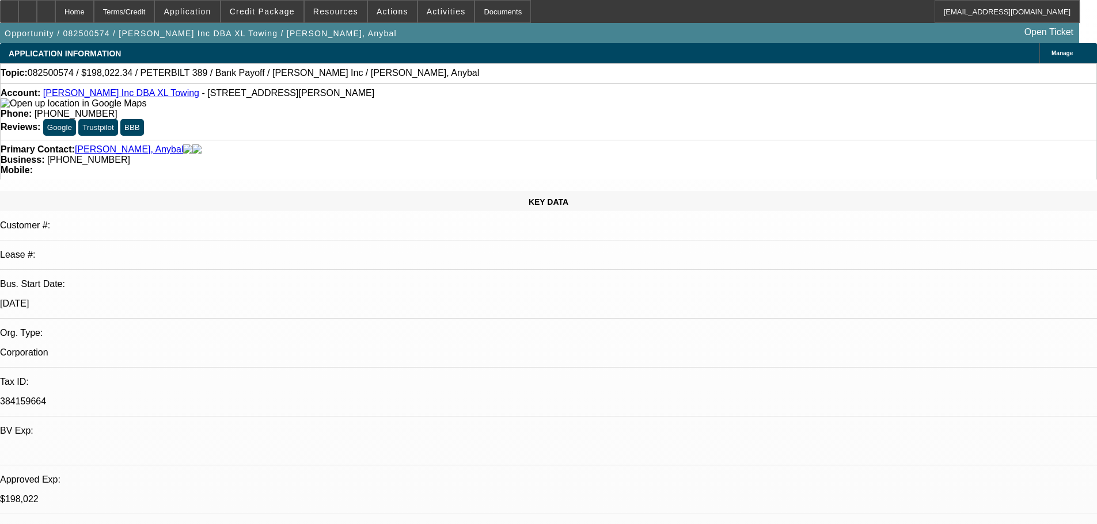
select select "4"
drag, startPoint x: 461, startPoint y: 96, endPoint x: 400, endPoint y: 104, distance: 60.9
click at [400, 104] on div "Account: [PERSON_NAME] Inc DBA XL Towing - [GEOGRAPHIC_DATA][STREET_ADDRESS][PE…" at bounding box center [548, 111] width 1097 height 56
click at [117, 109] on span "[PHONE_NUMBER]" at bounding box center [76, 114] width 83 height 10
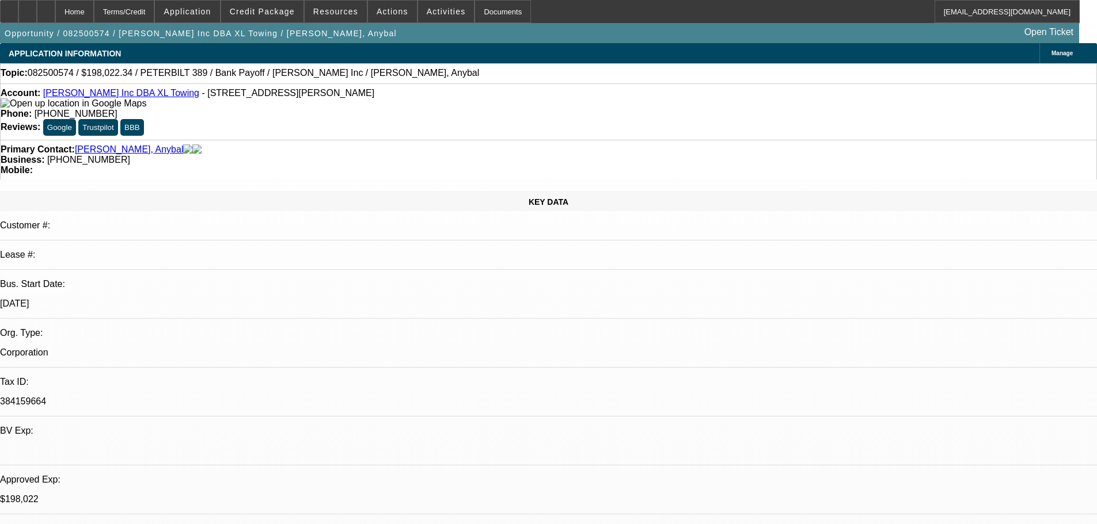
drag, startPoint x: 849, startPoint y: 163, endPoint x: 803, endPoint y: 167, distance: 45.7
copy b "[PHONE_NUMBER]"
drag, startPoint x: 908, startPoint y: 163, endPoint x: 861, endPoint y: 169, distance: 48.1
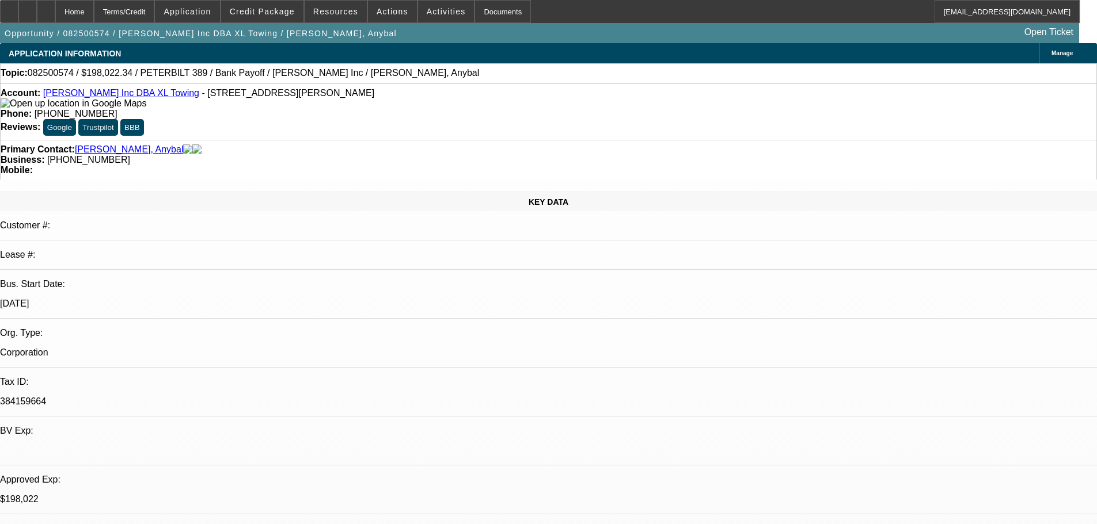
copy b "[PHONE_NUMBER]"
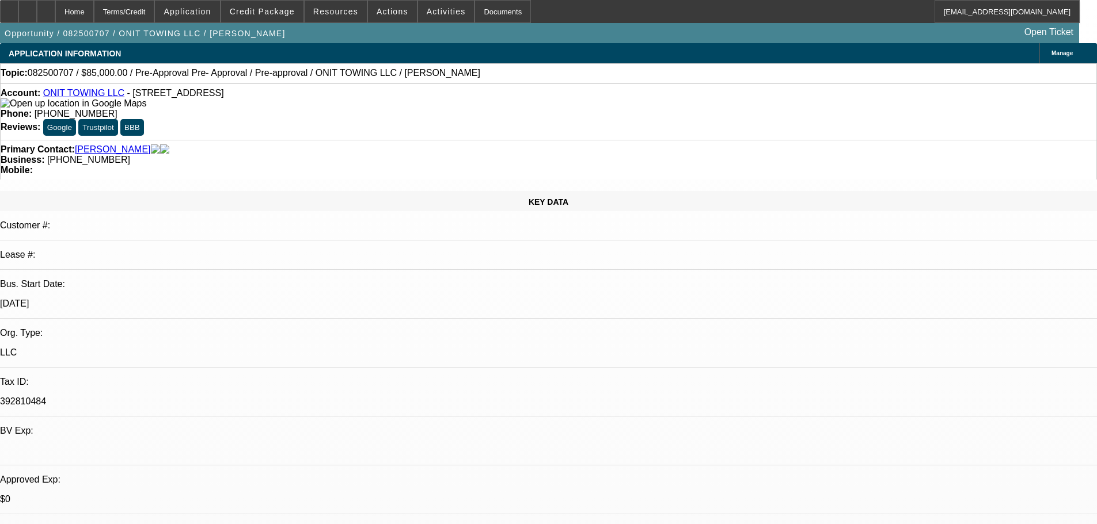
select select "0.15"
select select "2"
select select "0.1"
select select "4"
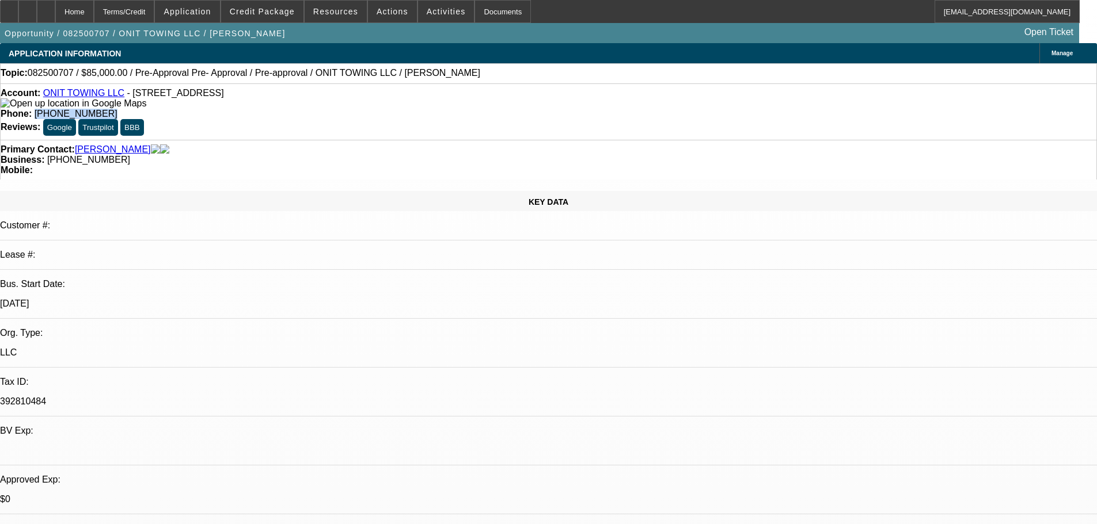
drag, startPoint x: 456, startPoint y: 94, endPoint x: 402, endPoint y: 102, distance: 54.1
click at [402, 102] on div "Account: ONIT TOWING LLC - [STREET_ADDRESS] Phone: [PHONE_NUMBER] Reviews: Goog…" at bounding box center [548, 111] width 1097 height 56
copy span "[PHONE_NUMBER]"
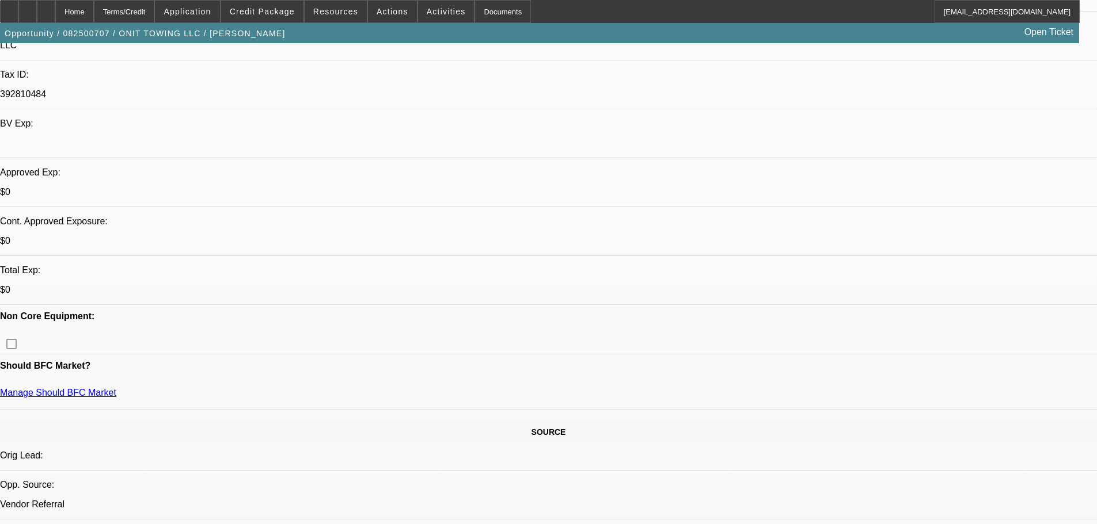
scroll to position [345, 0]
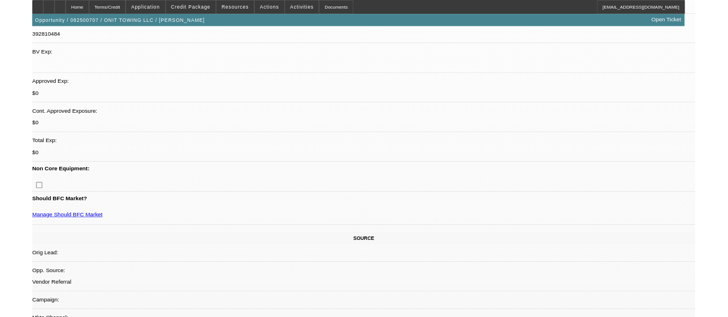
scroll to position [364, 0]
